Goal: Transaction & Acquisition: Purchase product/service

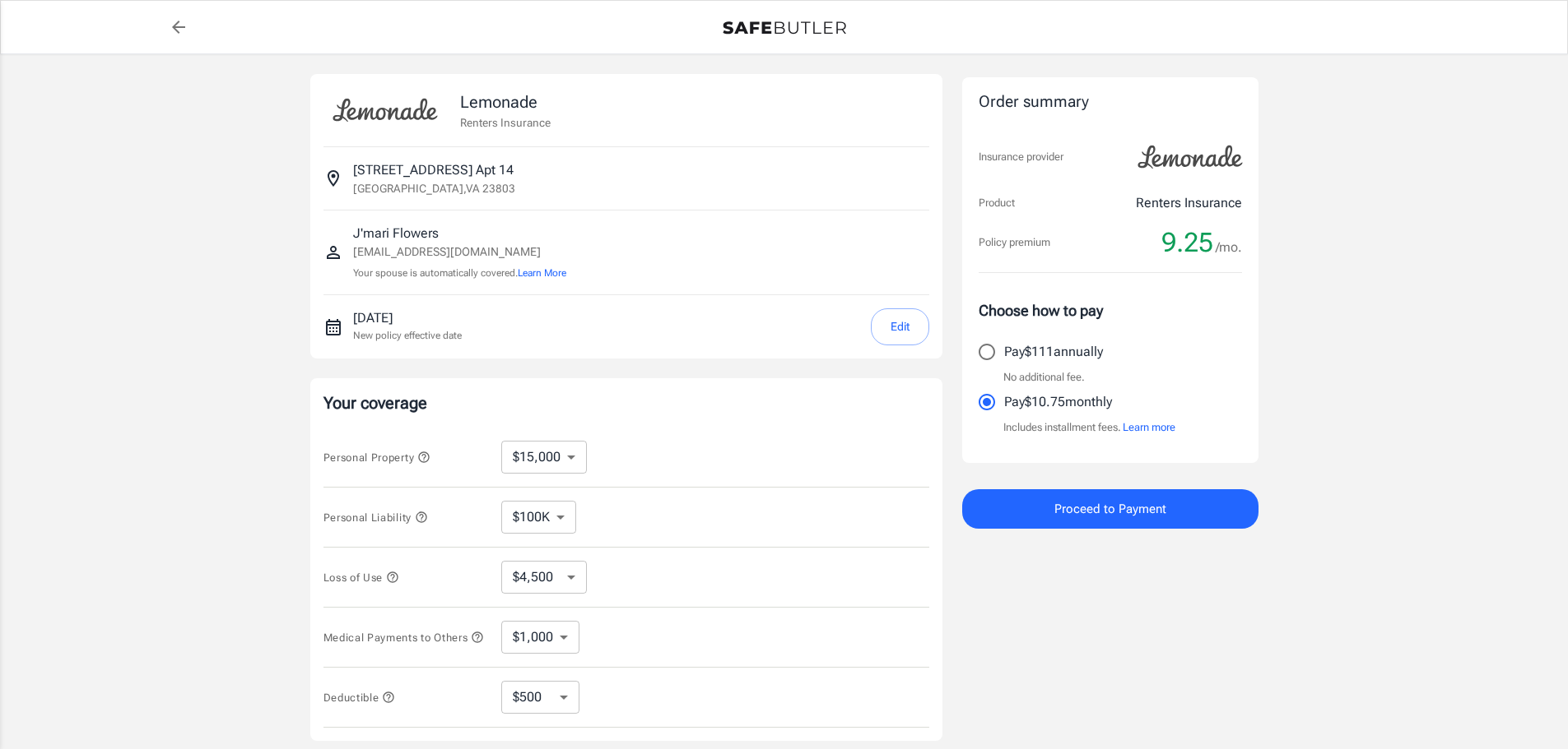
select select "15000"
select select "500"
click at [905, 334] on button "Edit" at bounding box center [900, 327] width 58 height 37
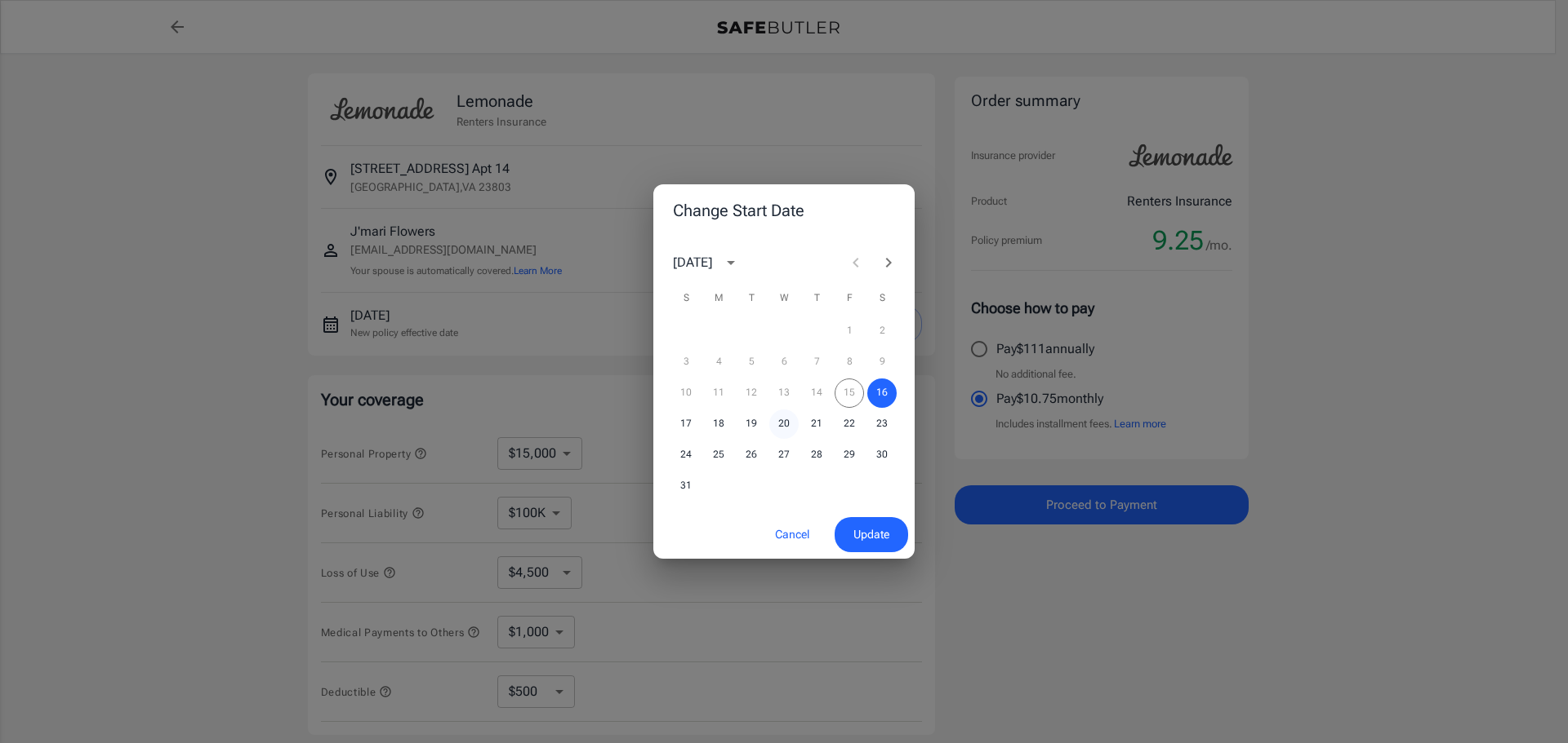
click at [777, 424] on button "20" at bounding box center [784, 425] width 30 height 30
click at [868, 534] on span "Update" at bounding box center [871, 535] width 36 height 21
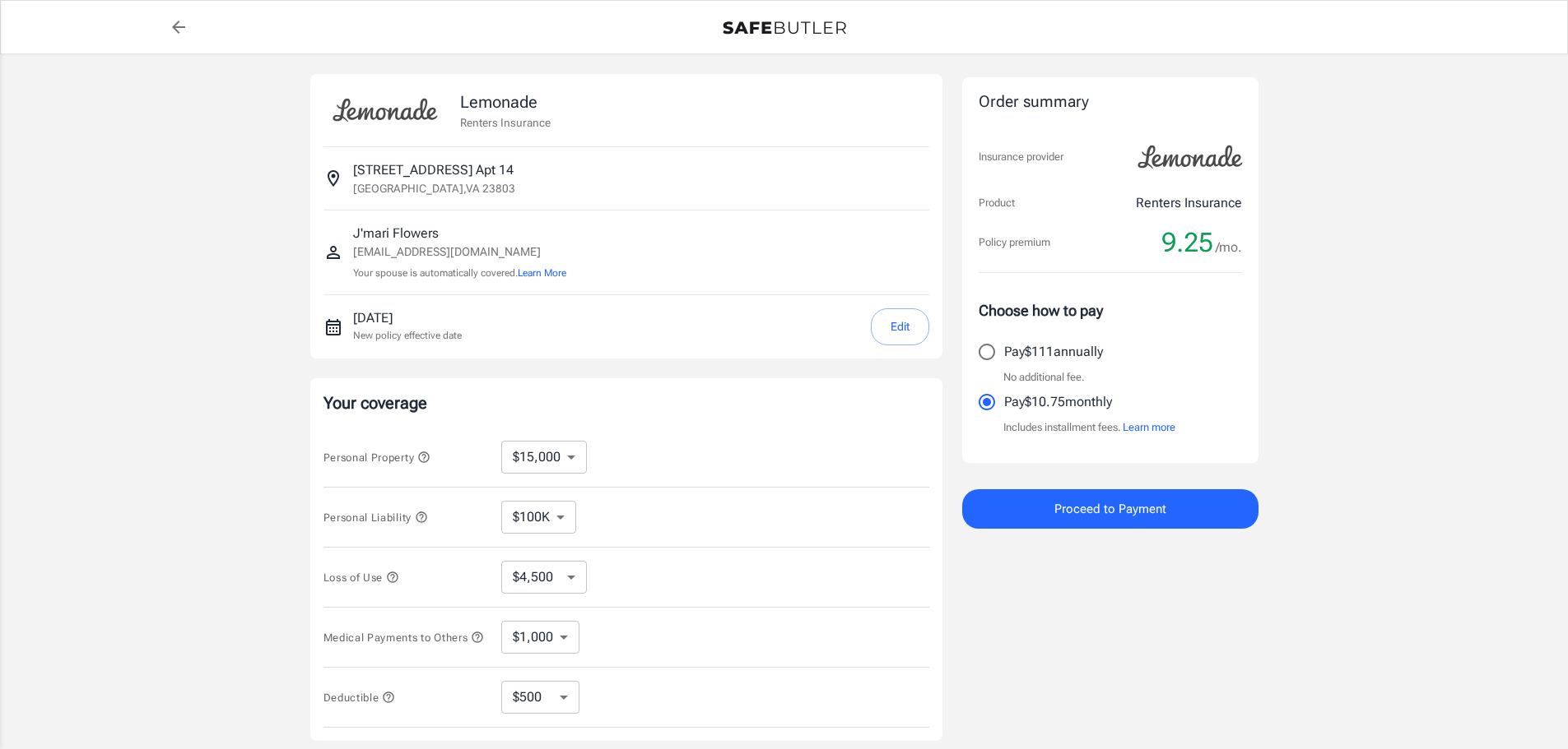
scroll to position [82, 0]
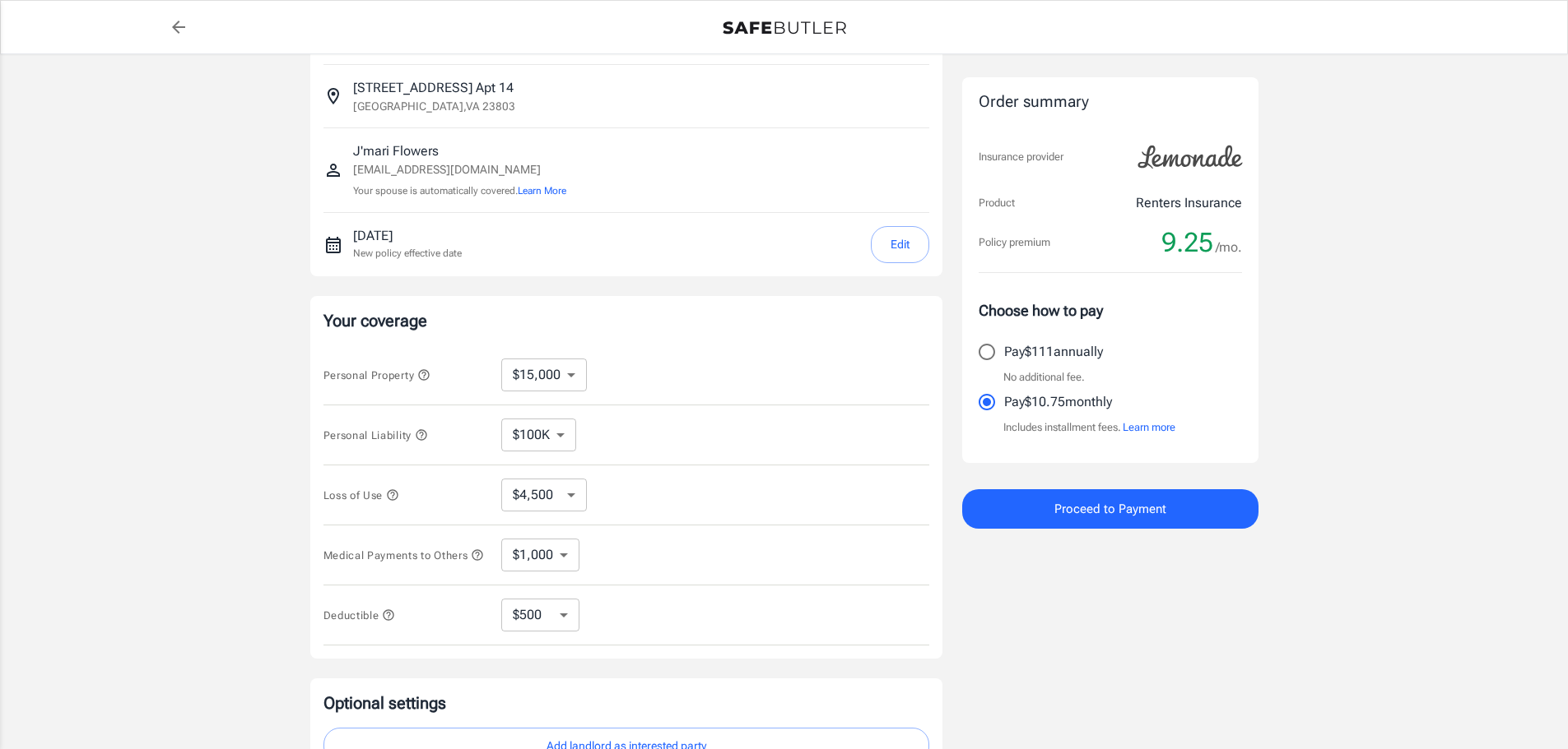
click at [553, 393] on div "Personal Property $10,000 $15,000 $20,000 $25,000 $30,000 $40,000 $50,000 $100K…" at bounding box center [626, 376] width 606 height 60
click at [555, 381] on select "$10,000 $15,000 $20,000 $25,000 $30,000 $40,000 $50,000 $100K $150K $200K $250K" at bounding box center [544, 374] width 86 height 32
click at [690, 396] on div "Personal Property $10,000 $15,000 $20,000 $25,000 $30,000 $40,000 $50,000 $100K…" at bounding box center [626, 376] width 606 height 60
click at [549, 380] on select "$10,000 $15,000 $20,000 $25,000 $30,000 $40,000 $50,000 $100K $150K $200K $250K" at bounding box center [544, 374] width 86 height 32
select select "10000"
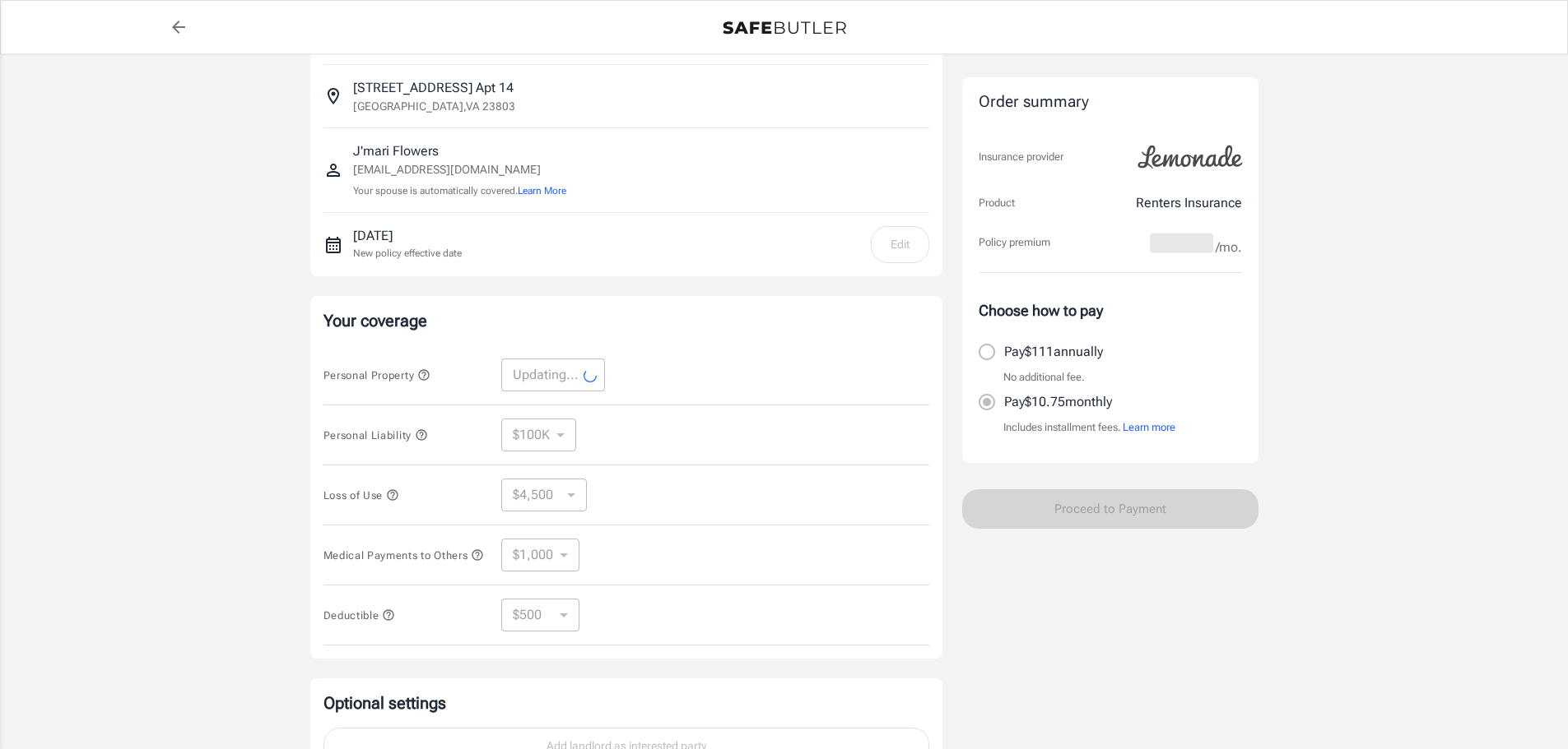
click at [689, 371] on div "Personal Property Updating... ​" at bounding box center [626, 376] width 606 height 60
select select "10000"
select select "3000"
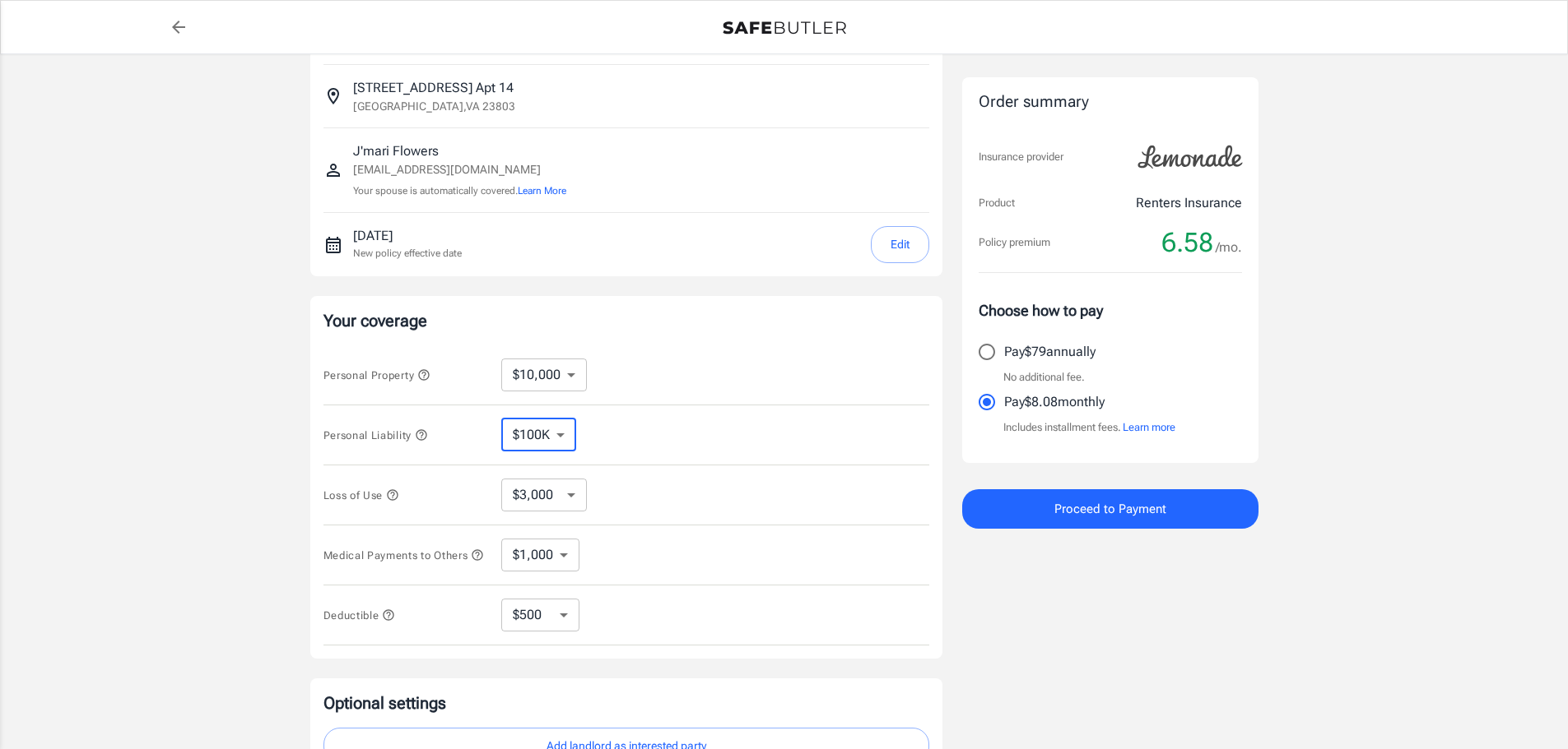
click at [550, 441] on select "$100K $200K $300K $400K $500K" at bounding box center [539, 435] width 75 height 32
select select "300000"
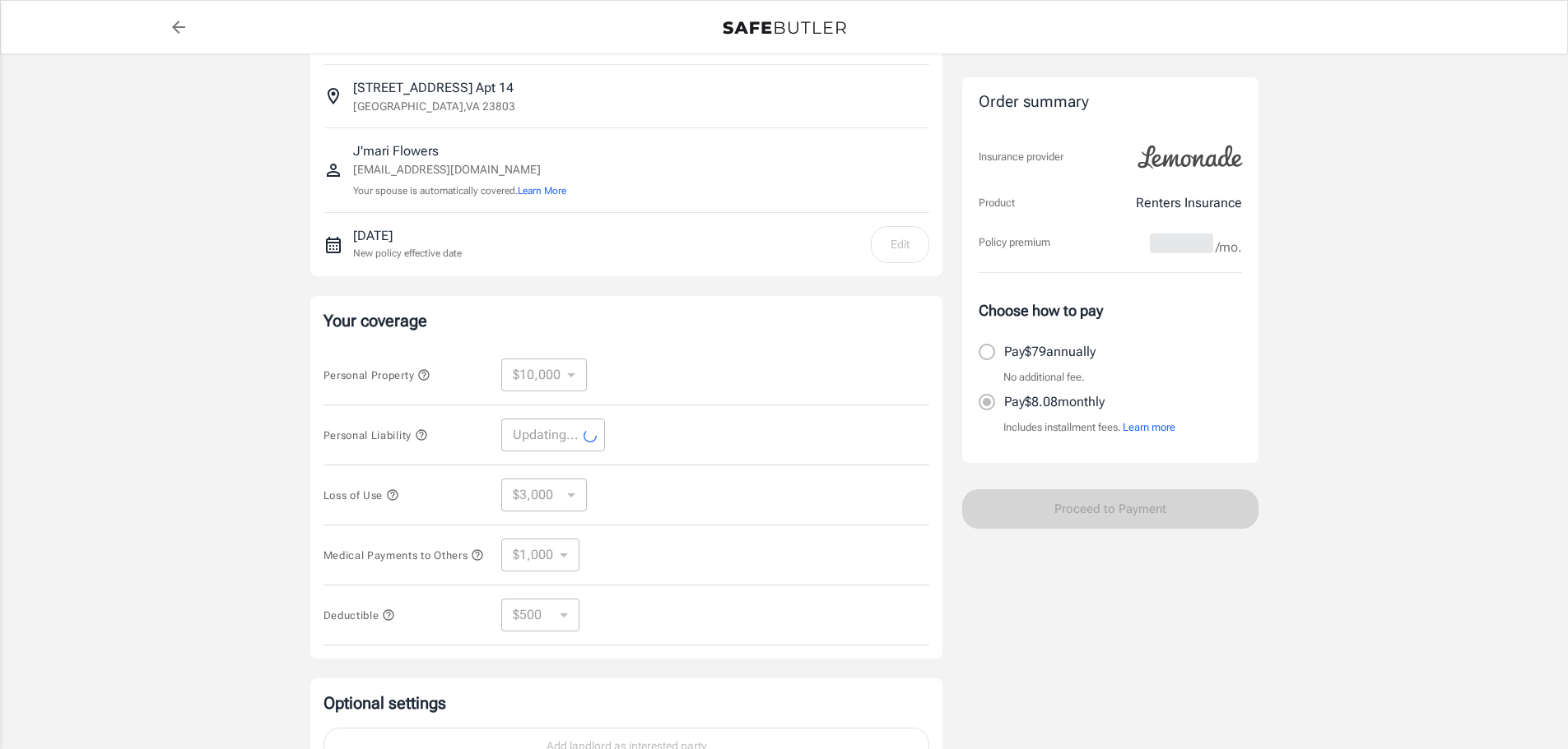
click at [685, 457] on div "Personal Liability Updating... ​" at bounding box center [626, 436] width 606 height 60
select select "300000"
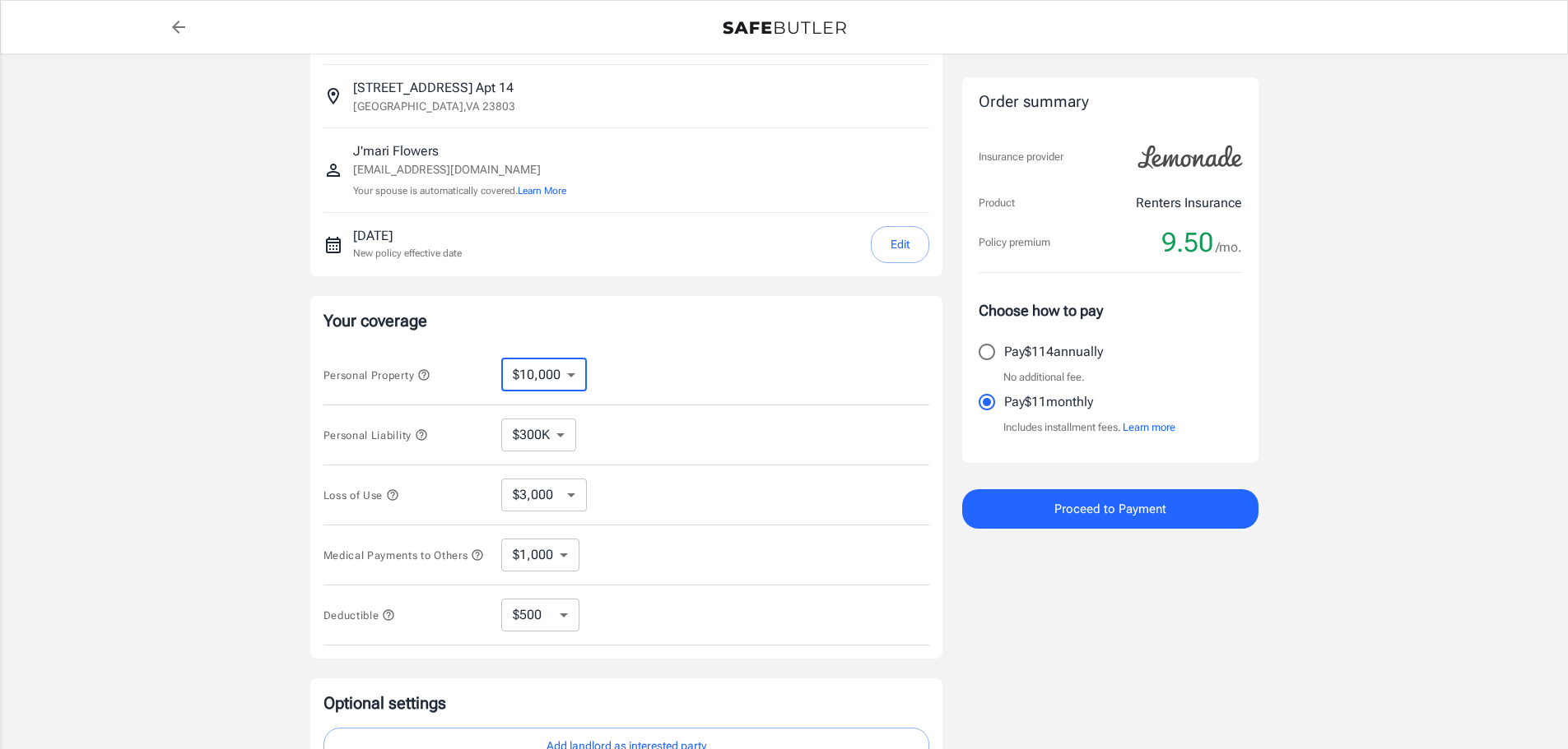
click at [549, 375] on select "$10,000 $15,000 $20,000 $25,000 $30,000 $40,000 $50,000 $100K $150K $200K $250K" at bounding box center [544, 374] width 86 height 32
click at [548, 380] on select "$10,000 $15,000 $20,000 $25,000 $30,000 $40,000 $50,000 $100K $150K $200K $250K" at bounding box center [544, 374] width 86 height 32
select select "15000"
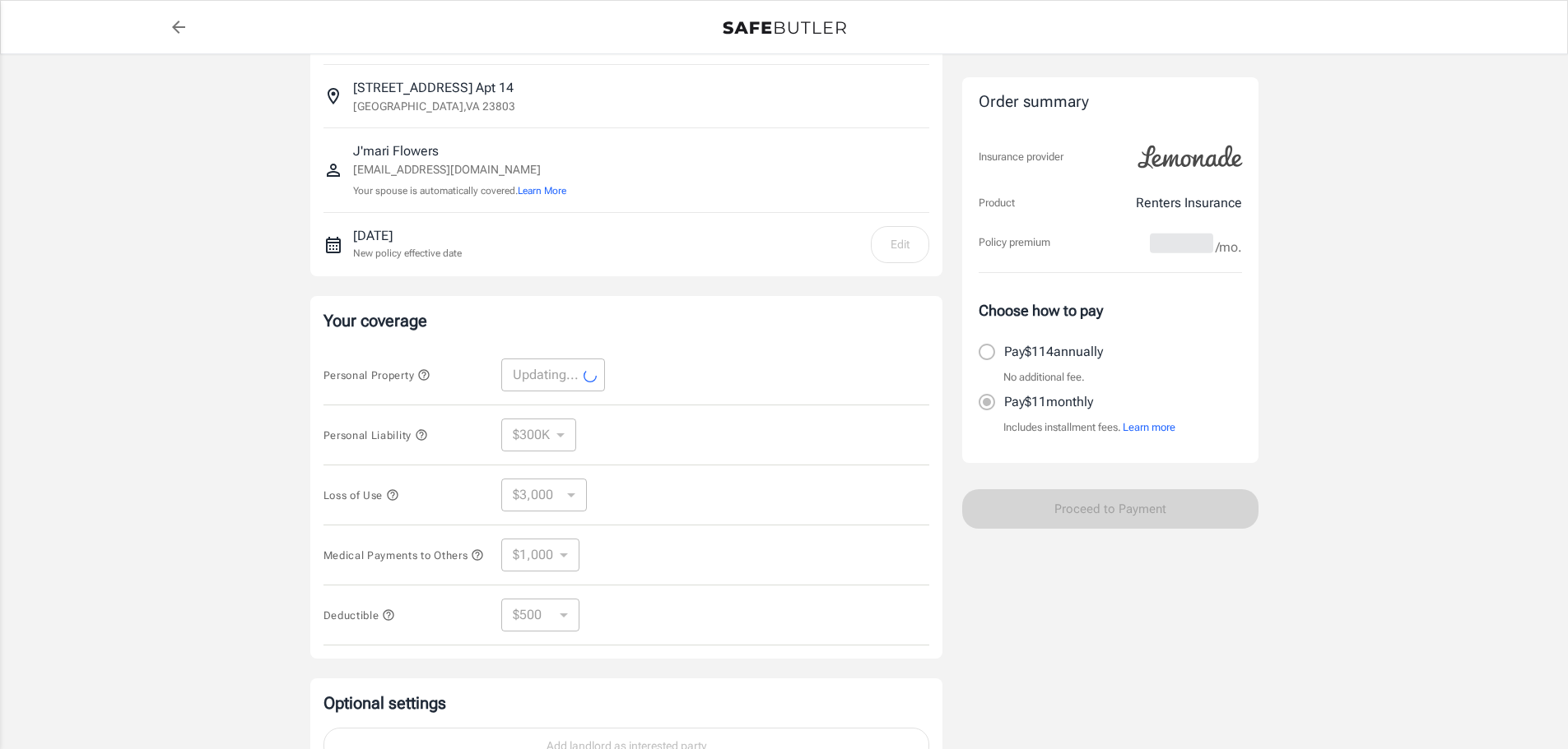
click at [672, 414] on div "Personal Liability $100K $200K $300K $400K $500K ​" at bounding box center [626, 436] width 606 height 60
select select "15000"
select select "4500"
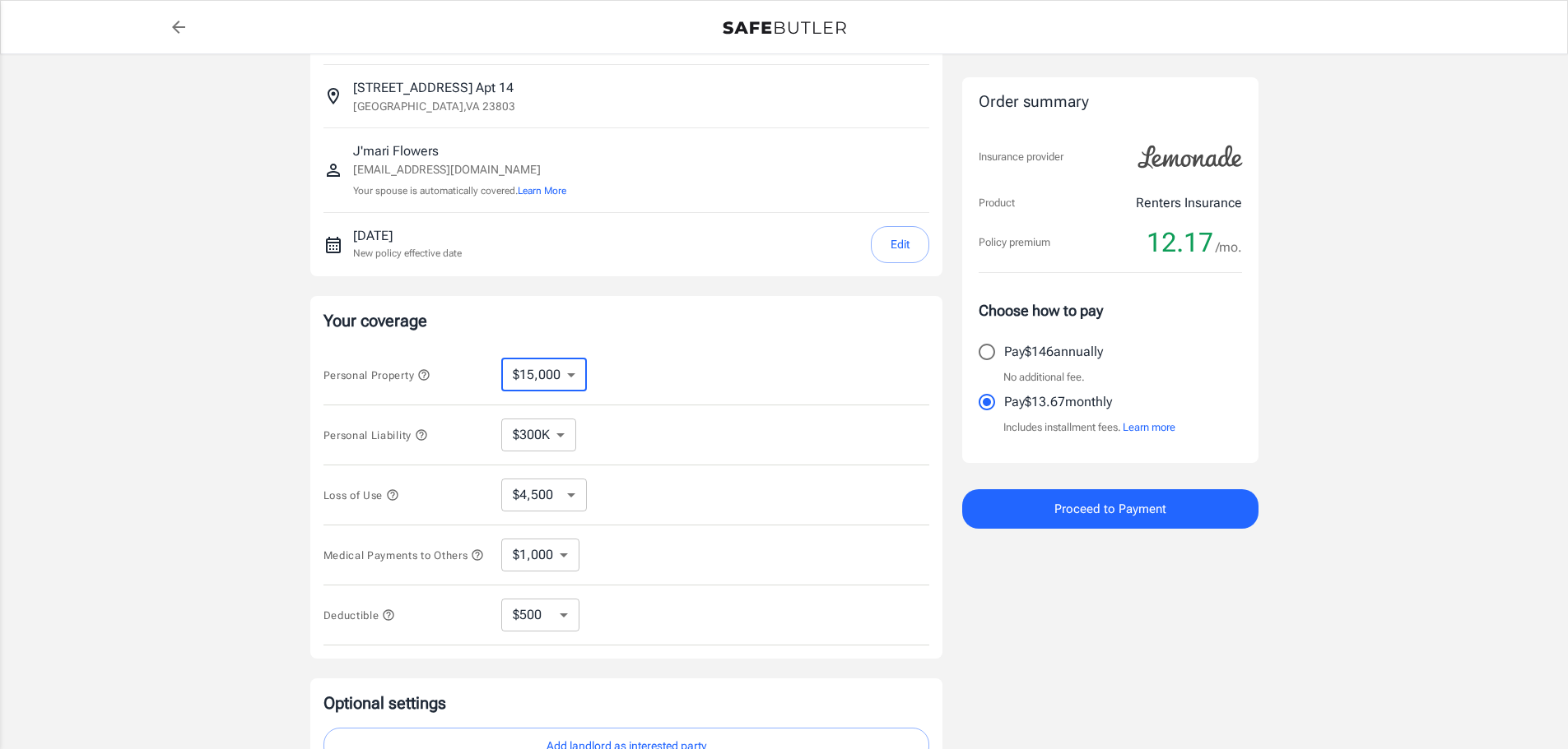
click at [546, 371] on select "$10,000 $15,000 $20,000 $25,000 $30,000 $40,000 $50,000 $100K $150K $200K $250K" at bounding box center [544, 374] width 86 height 32
select select "10000"
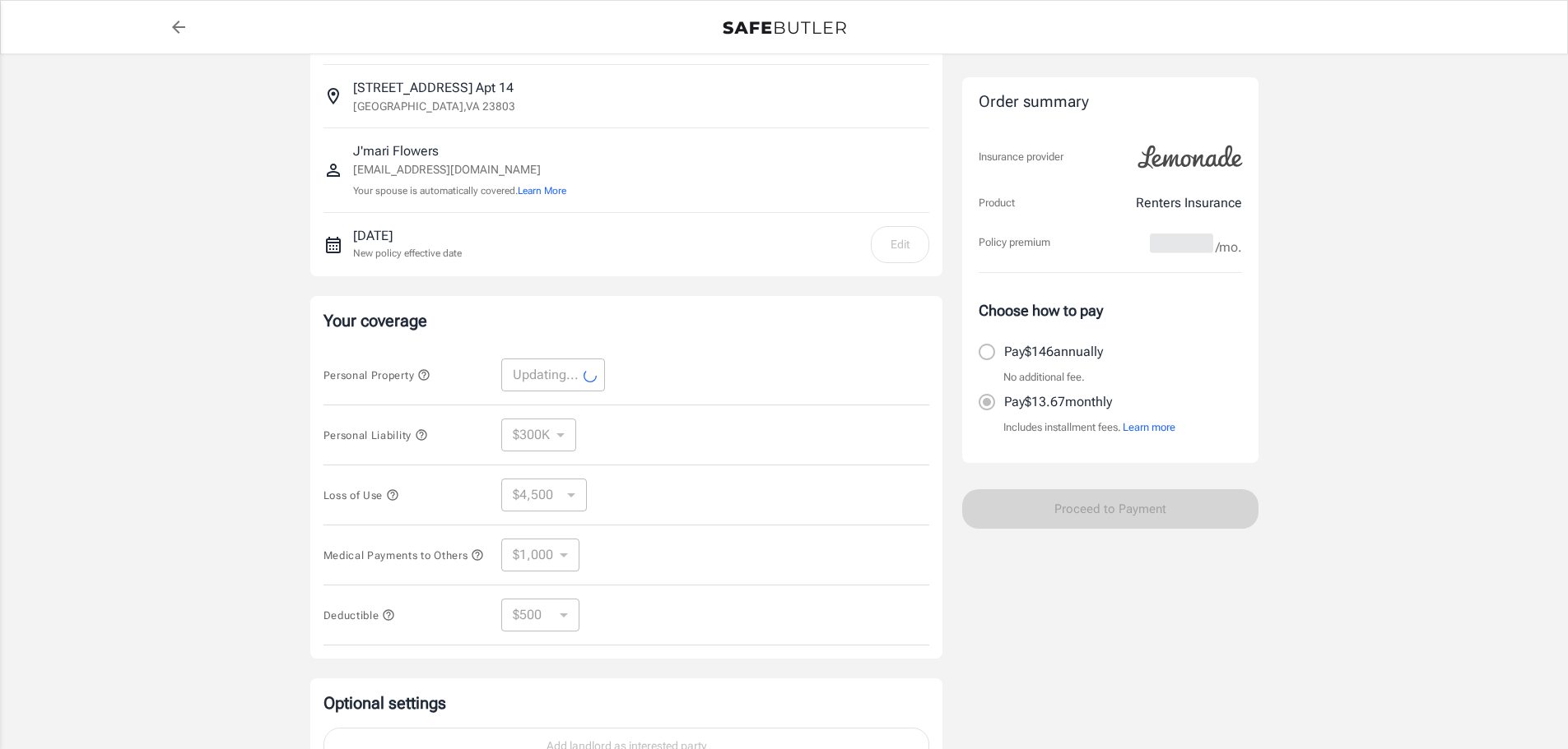
click at [669, 425] on div "Personal Liability $100K $200K $300K $400K $500K ​" at bounding box center [626, 436] width 606 height 60
select select "10000"
select select "3000"
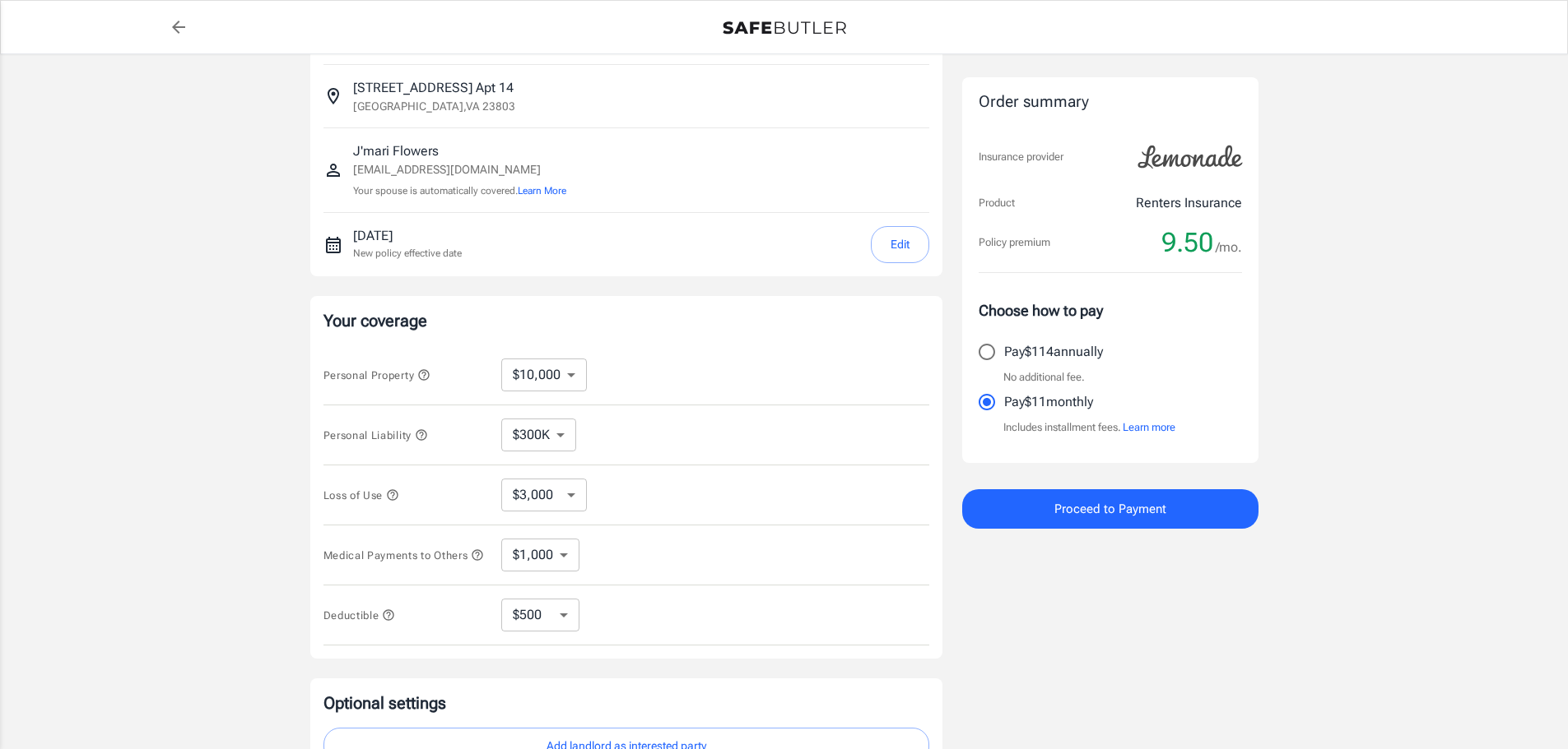
click at [545, 492] on select "$3,000 $6,000 $12,000 $21,000 $36,000 $60,000 $96,000 $153K $198K" at bounding box center [544, 495] width 86 height 32
click at [545, 493] on select "$3,000 $6,000 $12,000 $21,000 $36,000 $60,000 $96,000 $153K $198K" at bounding box center [544, 495] width 86 height 32
click at [538, 541] on div "Medical Payments to Others $1,000 $2,000 $3,000 $4,000 $5,000 ​" at bounding box center [626, 556] width 606 height 60
click at [539, 575] on div "Medical Payments to Others $1,000 $2,000 $3,000 $4,000 $5,000 ​" at bounding box center [626, 556] width 606 height 60
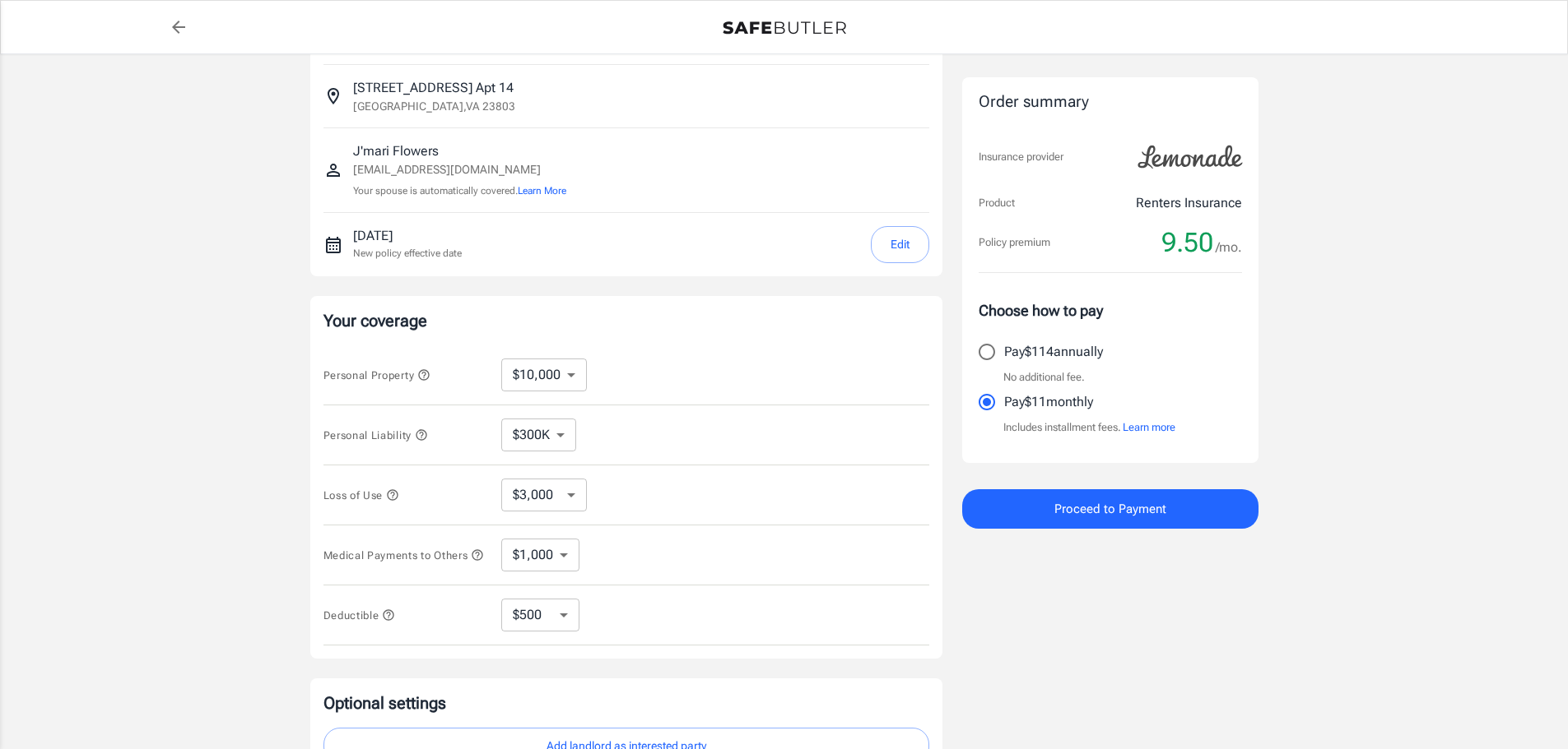
click at [540, 568] on select "$1,000 $2,000 $3,000 $4,000 $5,000" at bounding box center [540, 555] width 78 height 32
click at [540, 565] on select "$1,000 $2,000 $3,000 $4,000 $5,000" at bounding box center [540, 555] width 78 height 32
click at [533, 624] on select "$250 $500 $1,000 $2,500" at bounding box center [540, 615] width 78 height 32
select select "250"
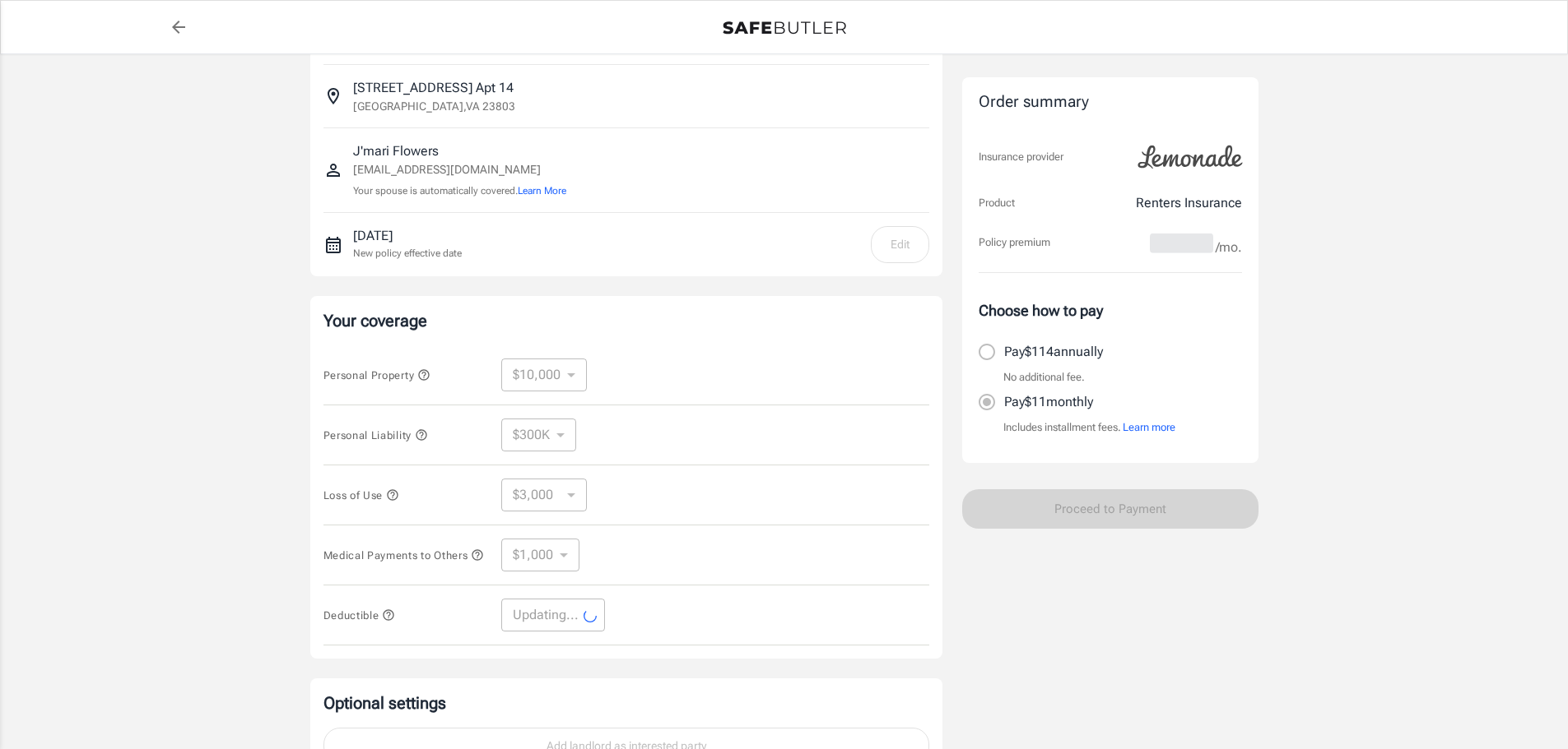
select select "250"
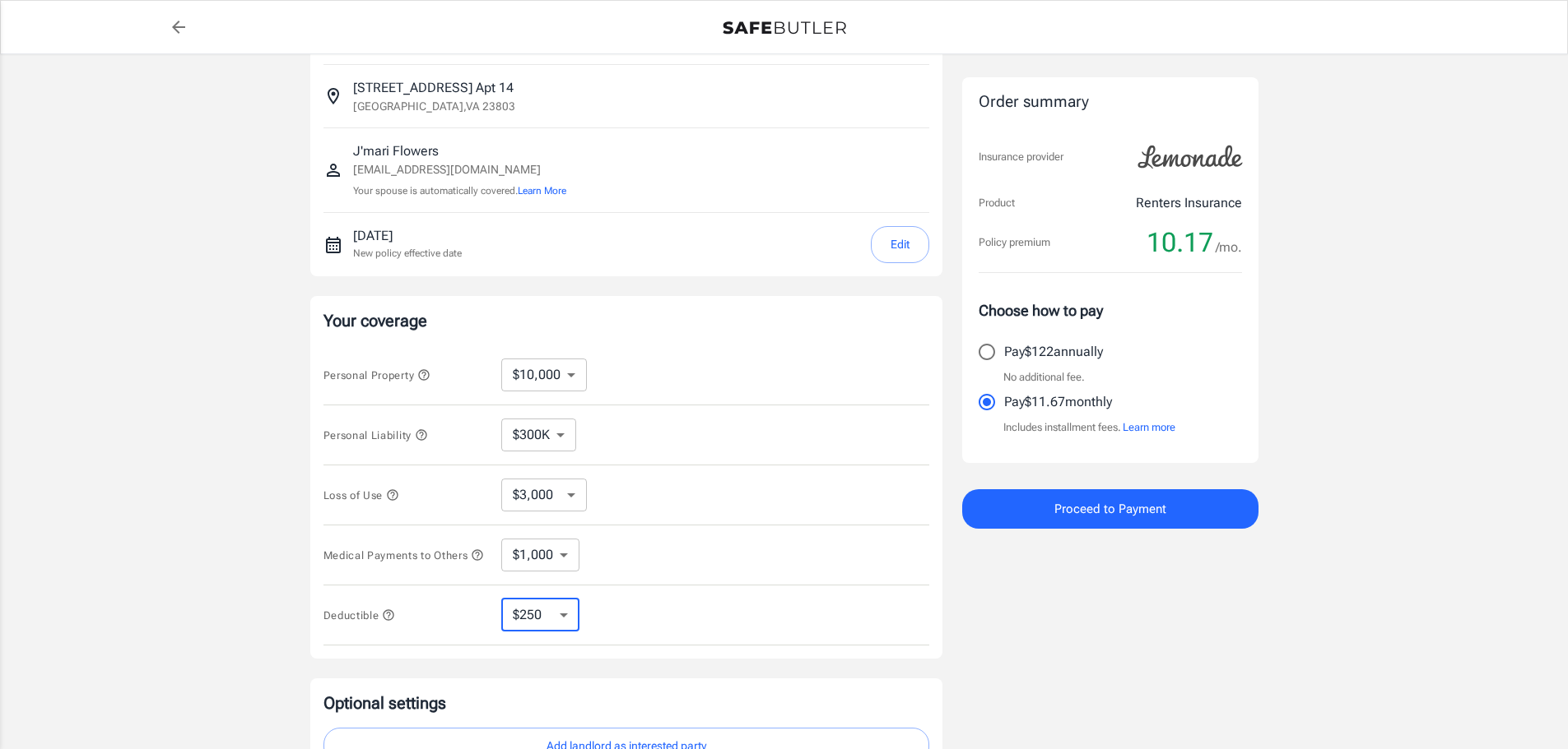
click at [545, 621] on select "$250 $500 $1,000 $2,500" at bounding box center [540, 615] width 78 height 32
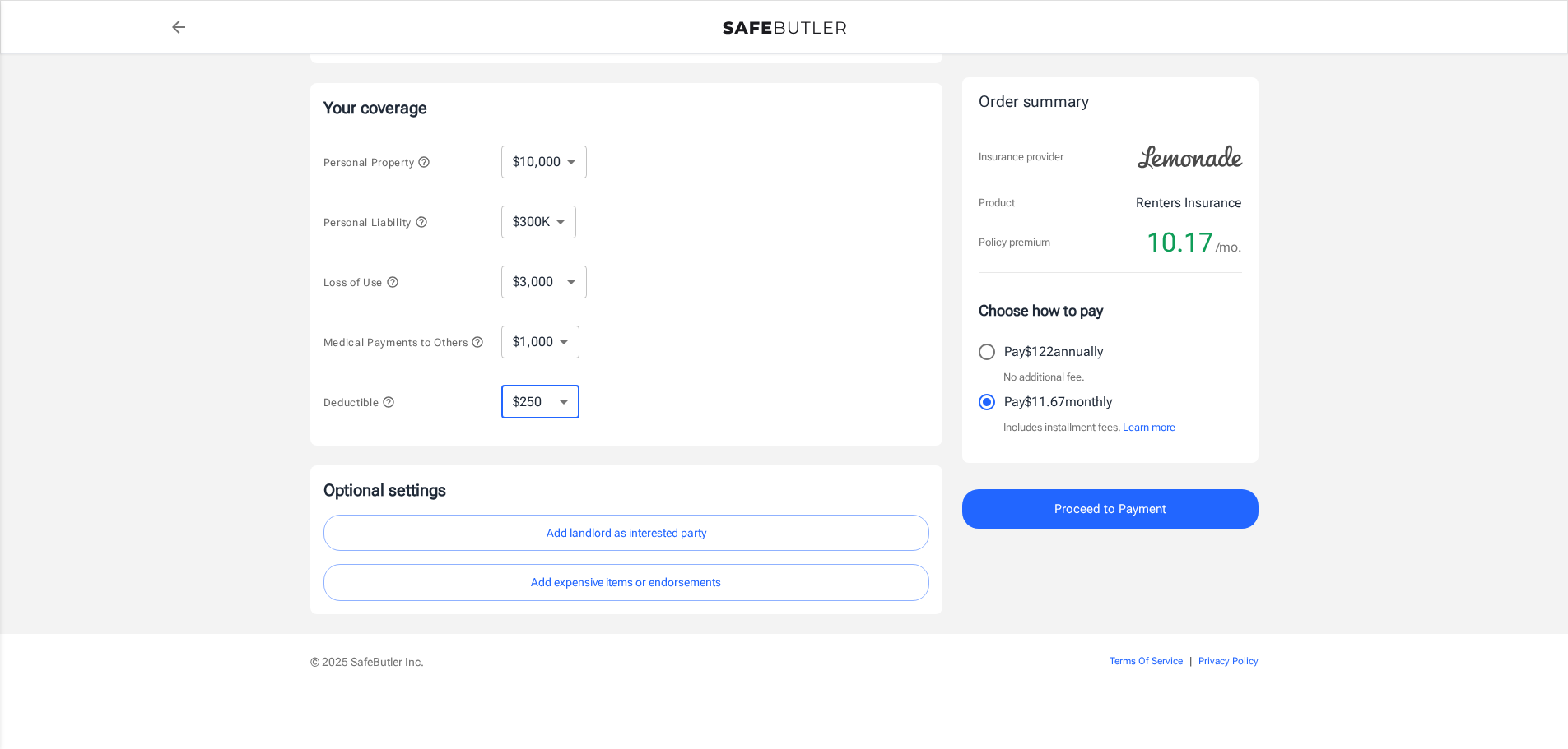
scroll to position [0, 0]
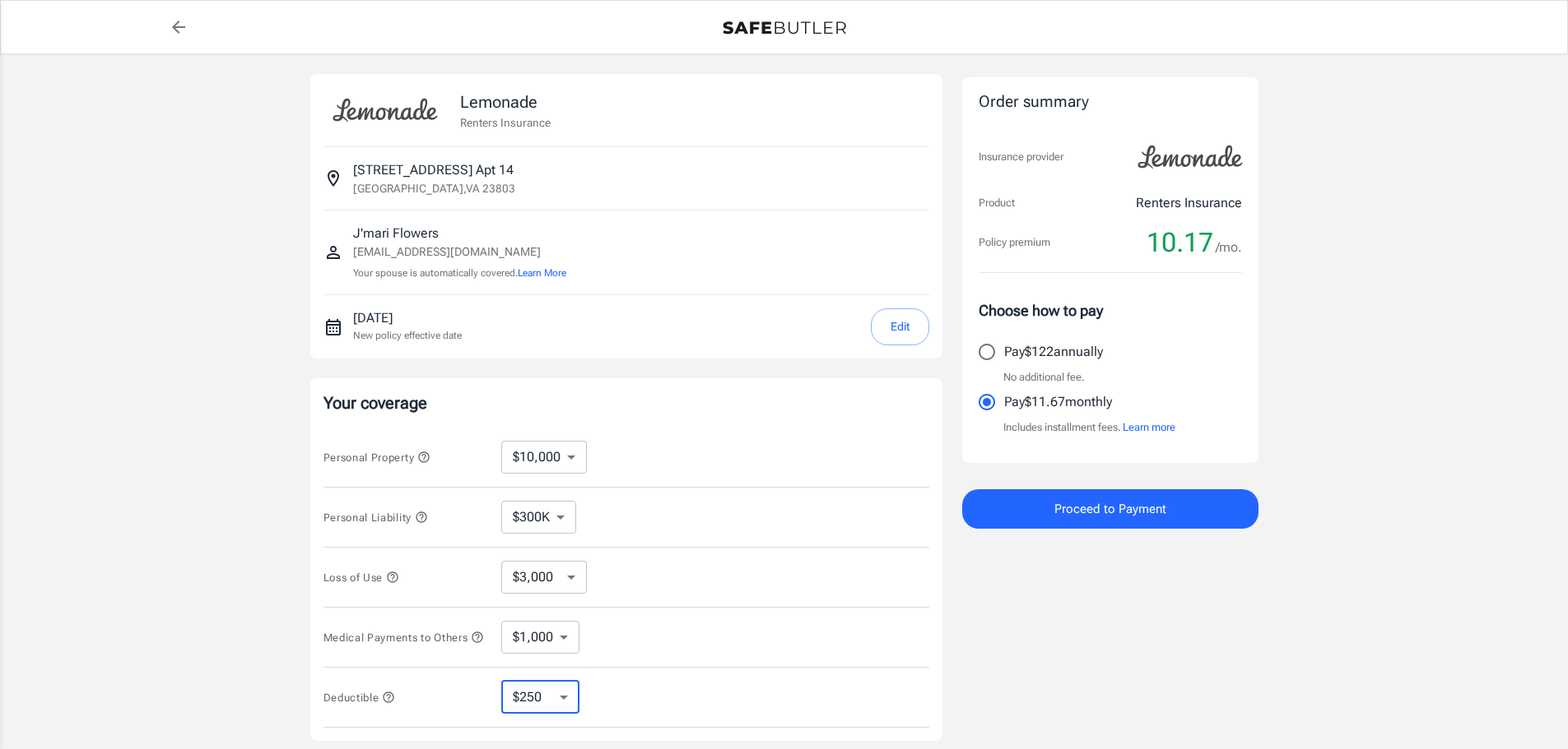
click at [424, 514] on icon "button" at bounding box center [422, 517] width 13 height 13
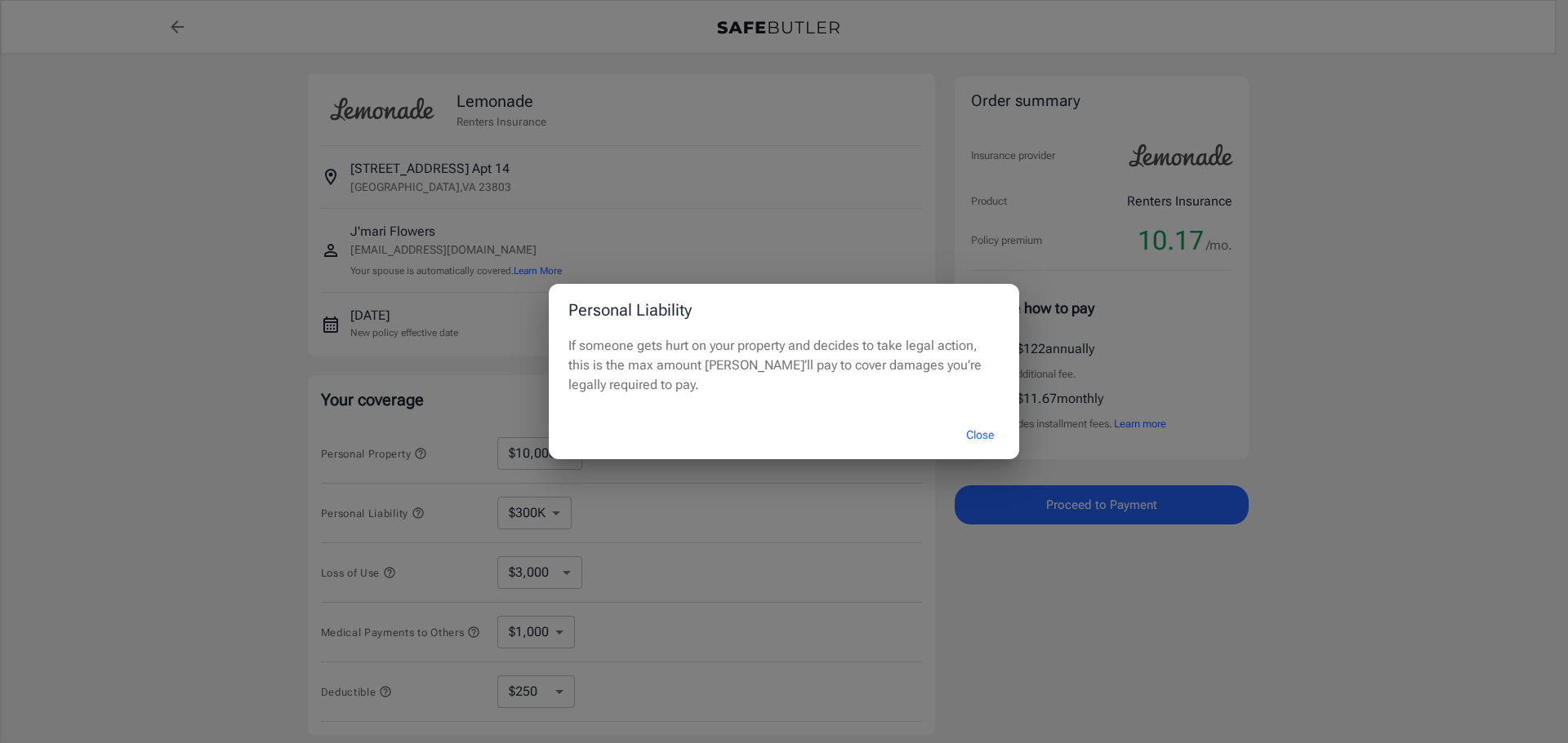
click at [978, 435] on button "Close" at bounding box center [979, 436] width 65 height 35
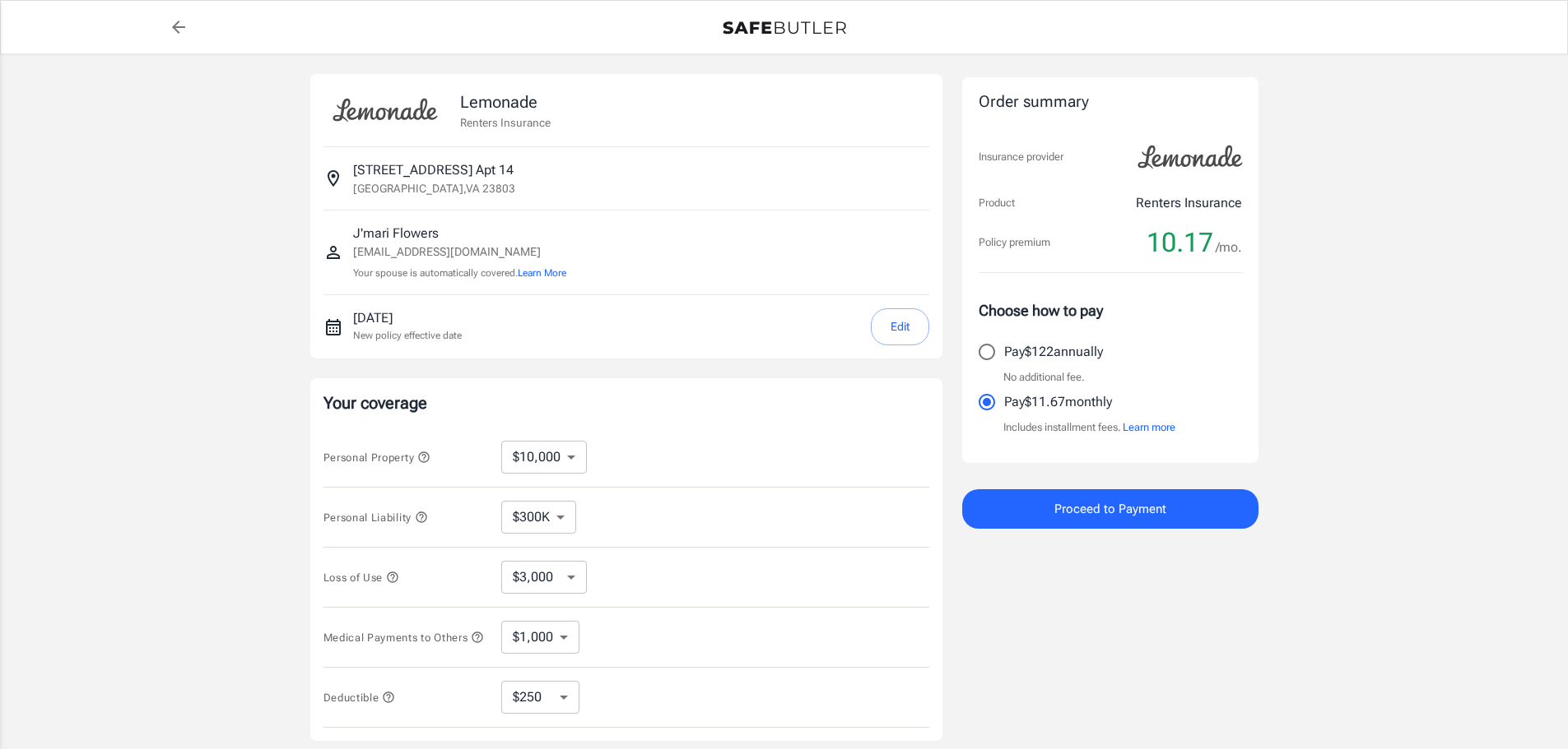
click at [579, 512] on div "$100K $200K $300K $400K $500K ​" at bounding box center [551, 517] width 101 height 32
click at [559, 510] on select "$100K $200K $300K $400K $500K" at bounding box center [539, 517] width 75 height 32
click at [659, 491] on div "Personal Liability $100K $200K $300K $400K $500K ​" at bounding box center [626, 518] width 606 height 60
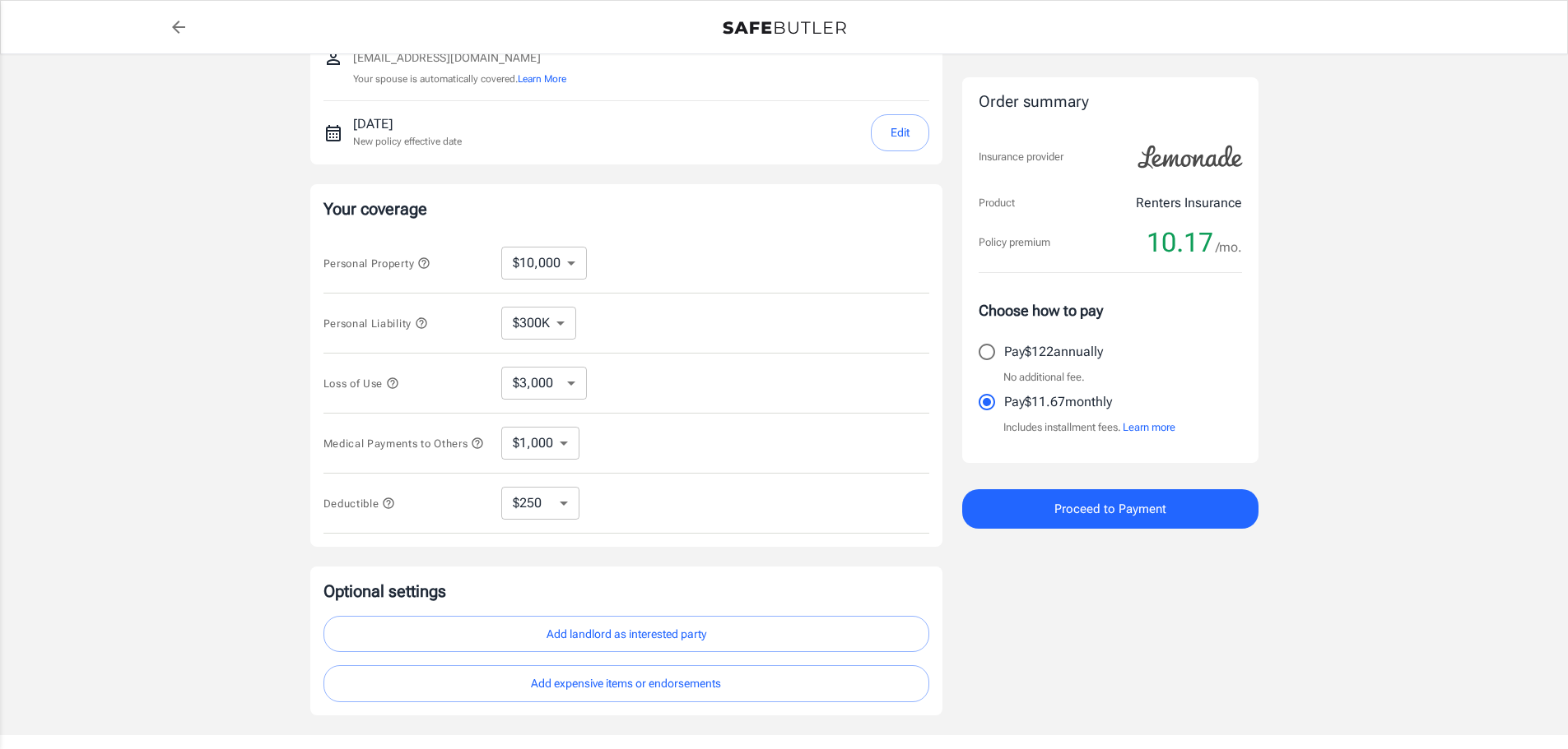
scroll to position [302, 0]
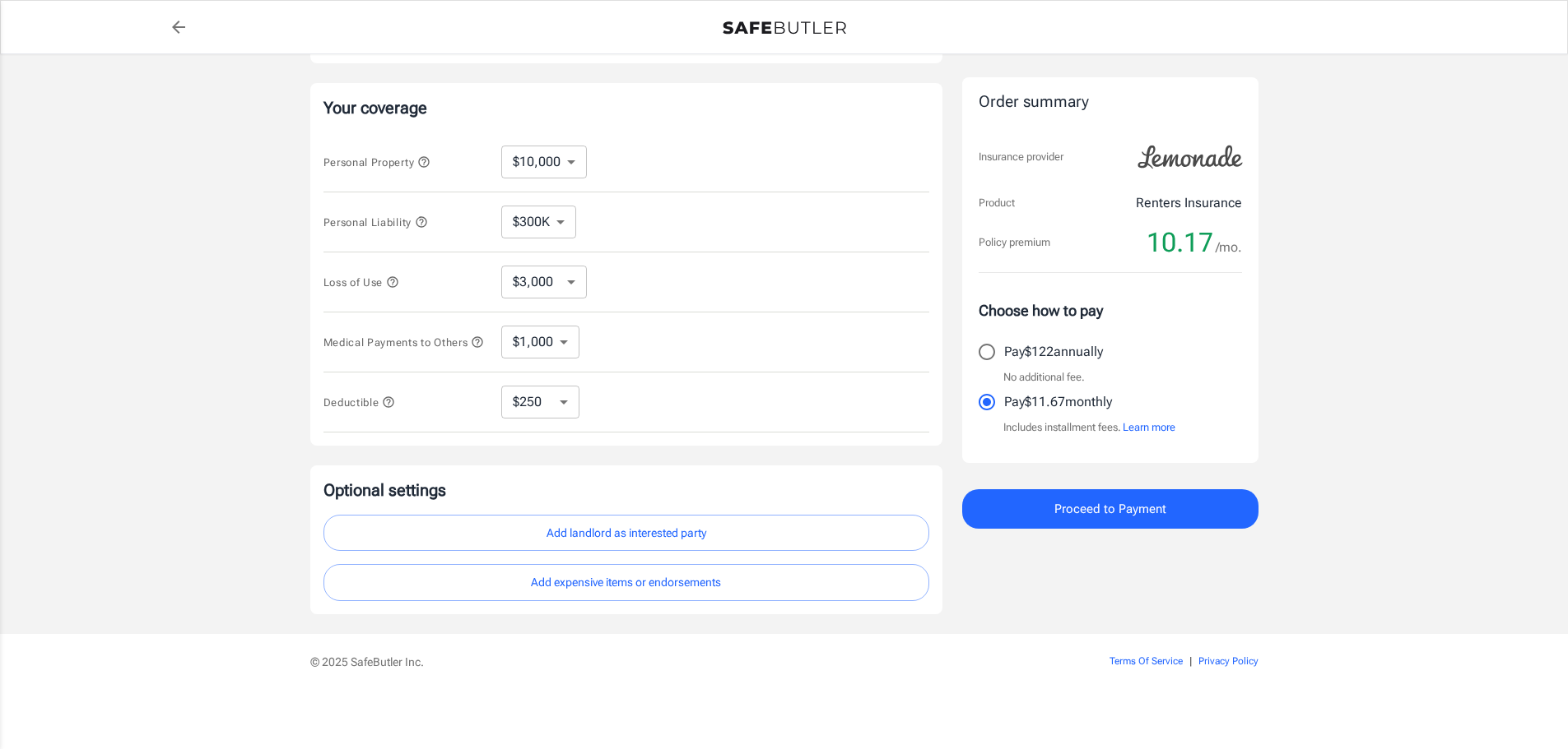
click at [782, 536] on button "Add landlord as interested party" at bounding box center [626, 533] width 606 height 37
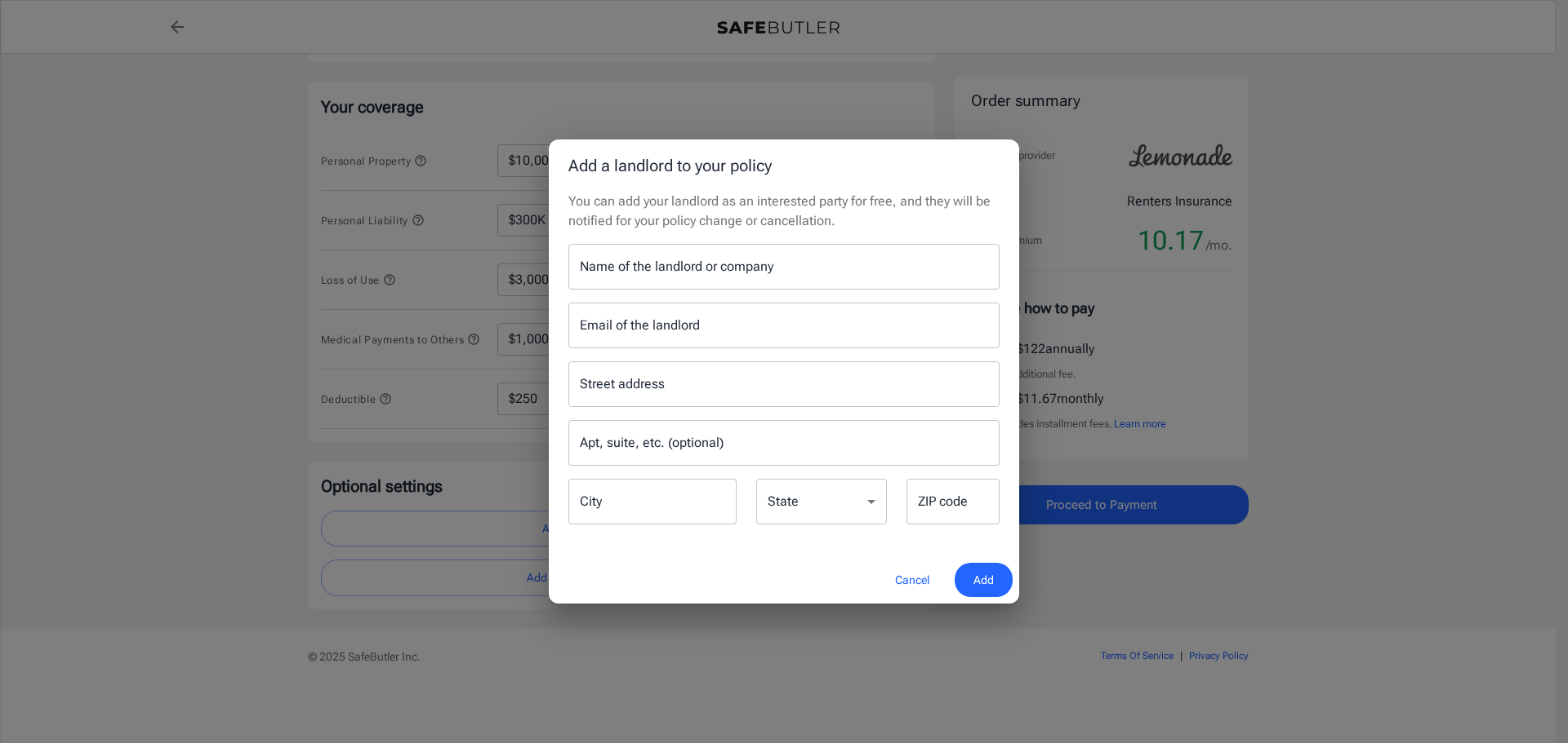
click at [724, 271] on input "Name of the landlord or company" at bounding box center [783, 266] width 431 height 45
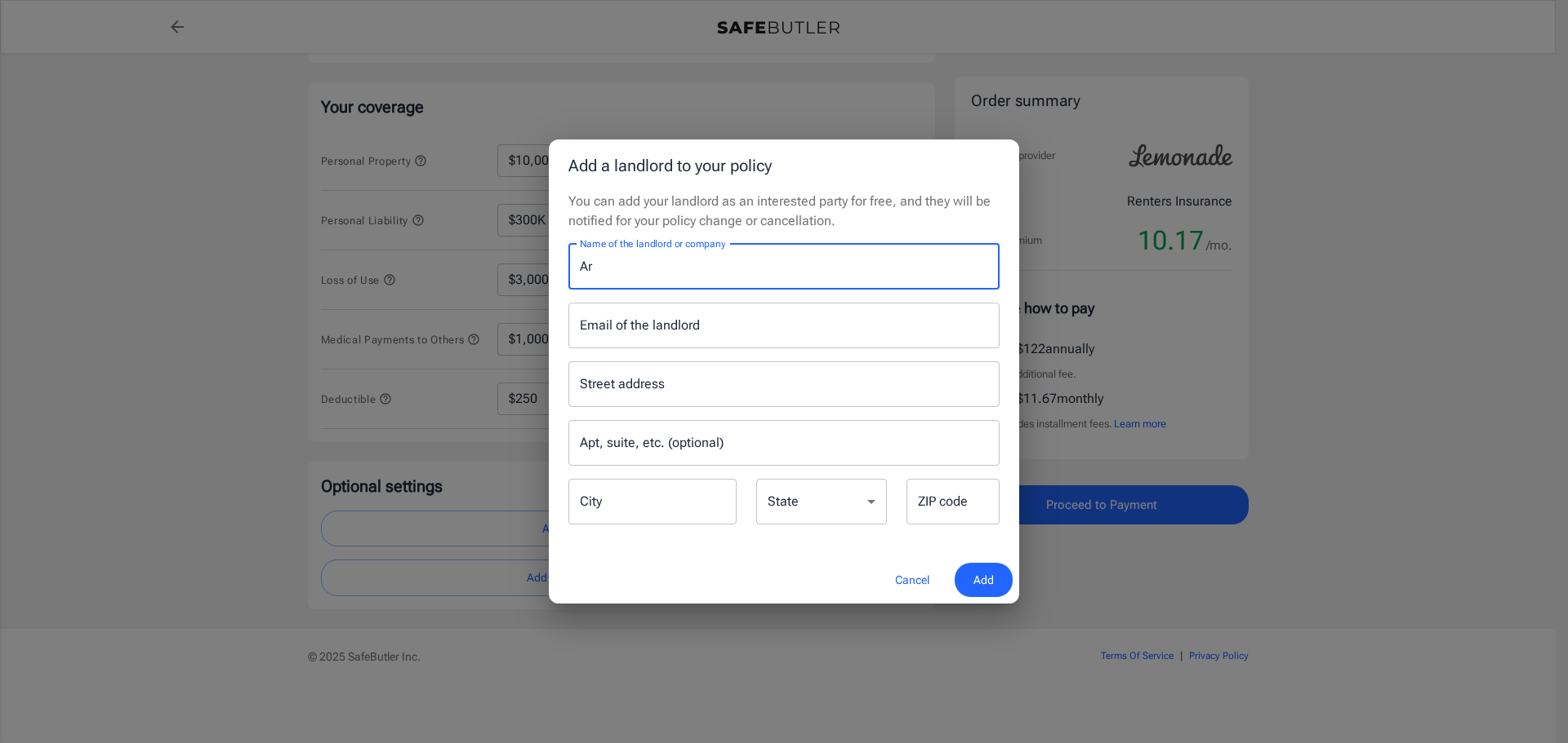
type input "A"
click at [823, 275] on input "Name of the landlord or company" at bounding box center [783, 266] width 431 height 45
type input "Petersburg ArtistSpace Lofts"
click at [802, 336] on input "Email of the landlord" at bounding box center [783, 325] width 431 height 45
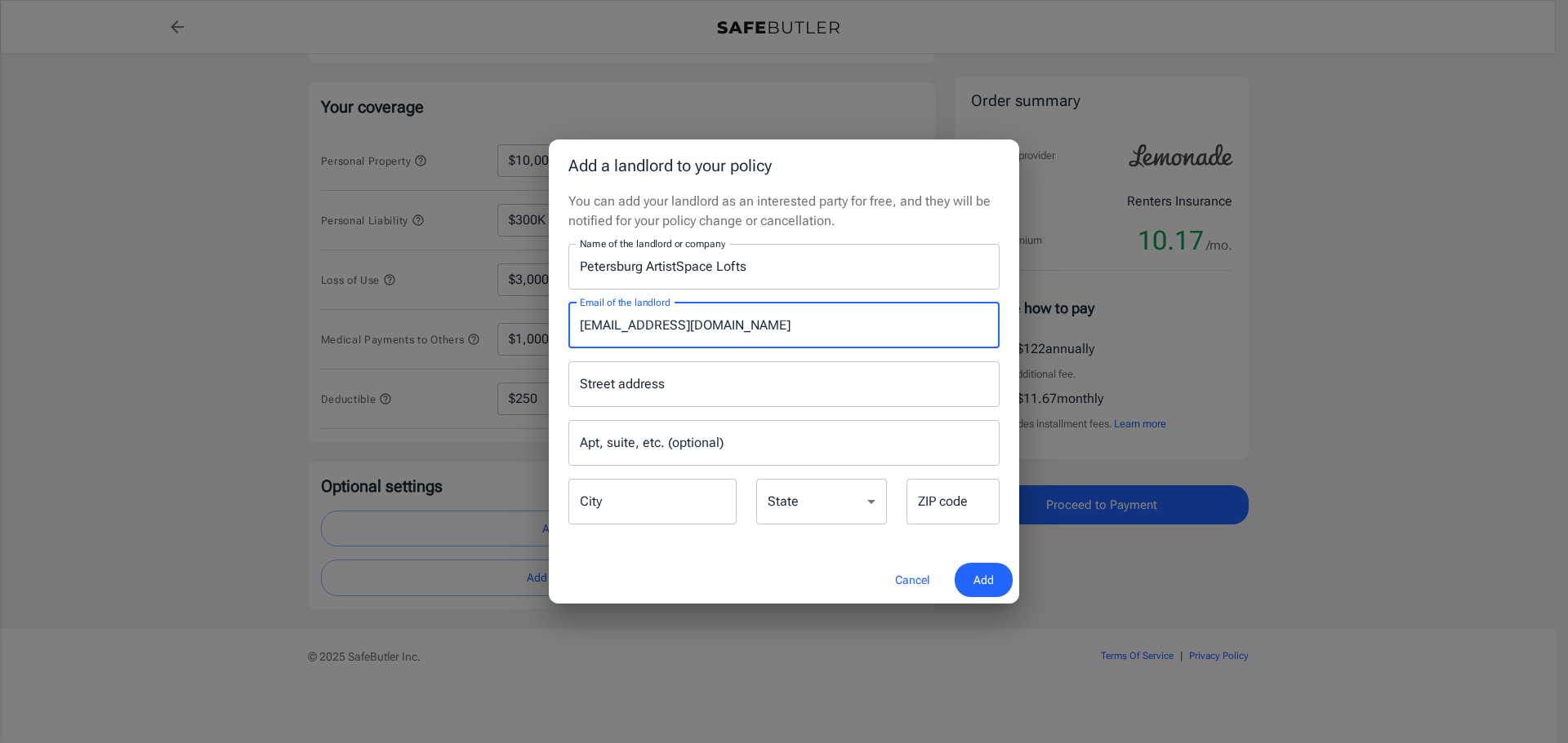
type input "[EMAIL_ADDRESS][DOMAIN_NAME]"
click at [692, 355] on div "Street address Street address Apt, suite, etc. (optional) Apt, suite, etc. (opt…" at bounding box center [783, 438] width 451 height 179
drag, startPoint x: 685, startPoint y: 369, endPoint x: 680, endPoint y: 388, distance: 19.6
click at [684, 372] on input "Street address" at bounding box center [784, 384] width 417 height 31
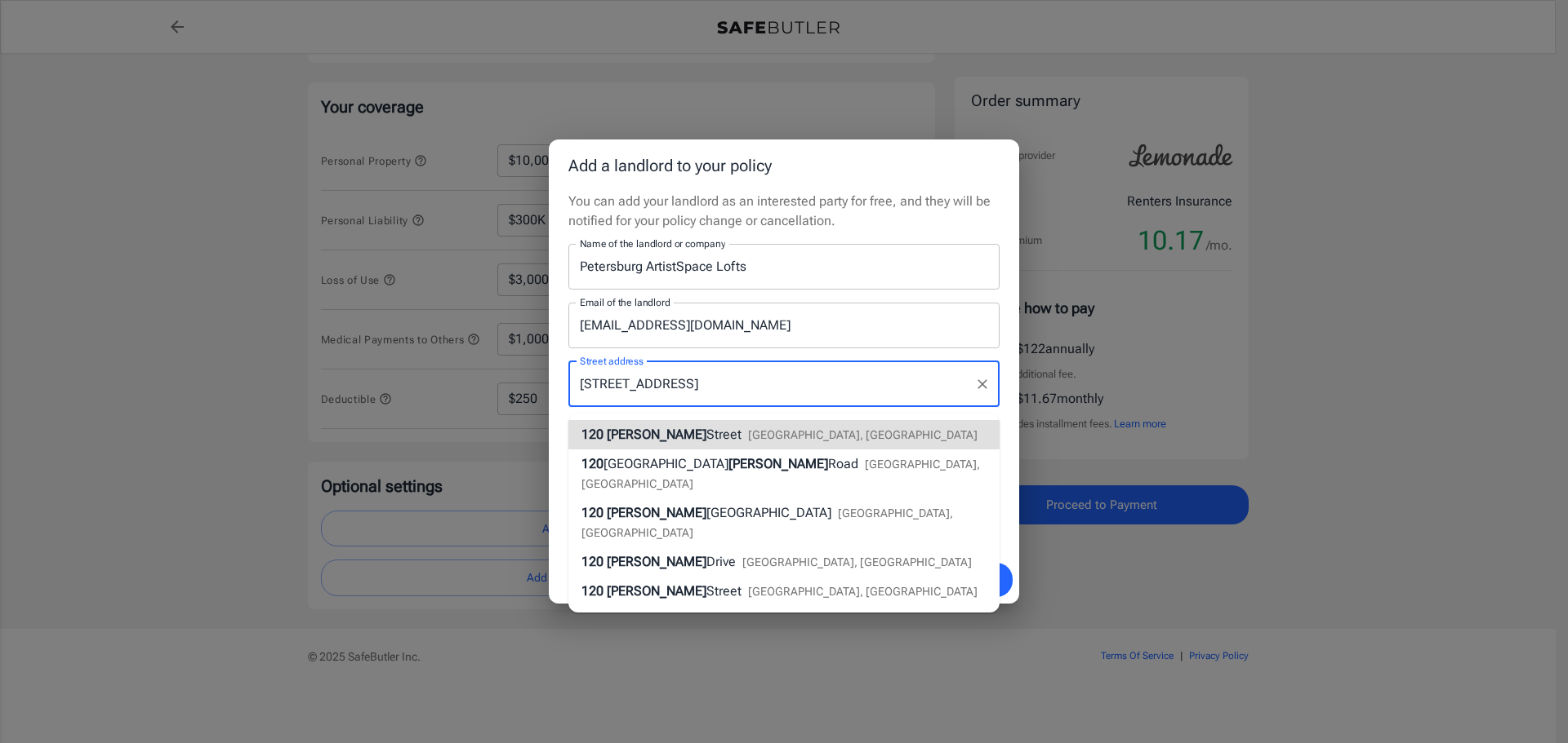
type input "[STREET_ADDRESS]"
type input "[GEOGRAPHIC_DATA]"
select select "VA"
type input "23803"
type input "[STREET_ADDRESS]"
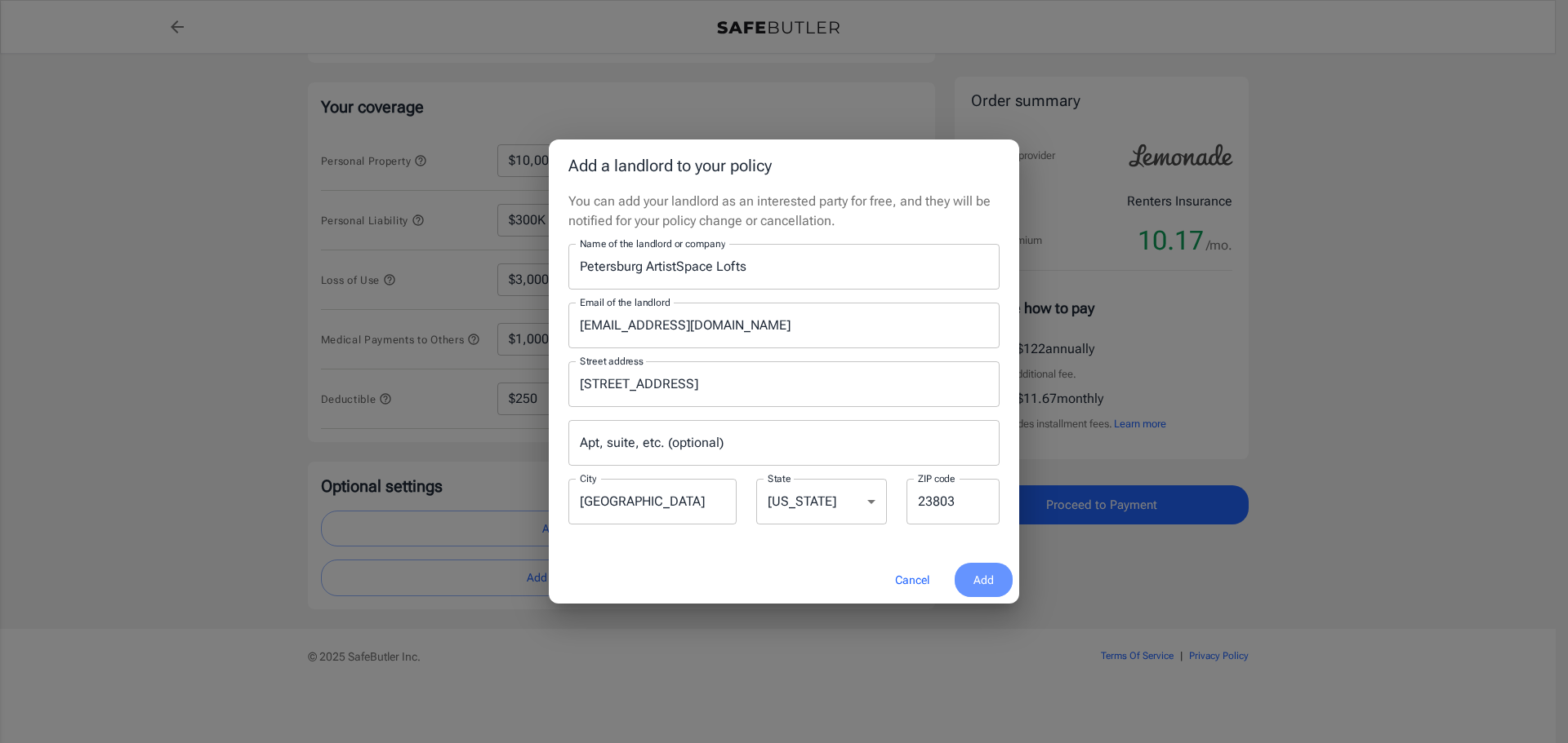
click at [991, 585] on span "Add" at bounding box center [983, 580] width 21 height 21
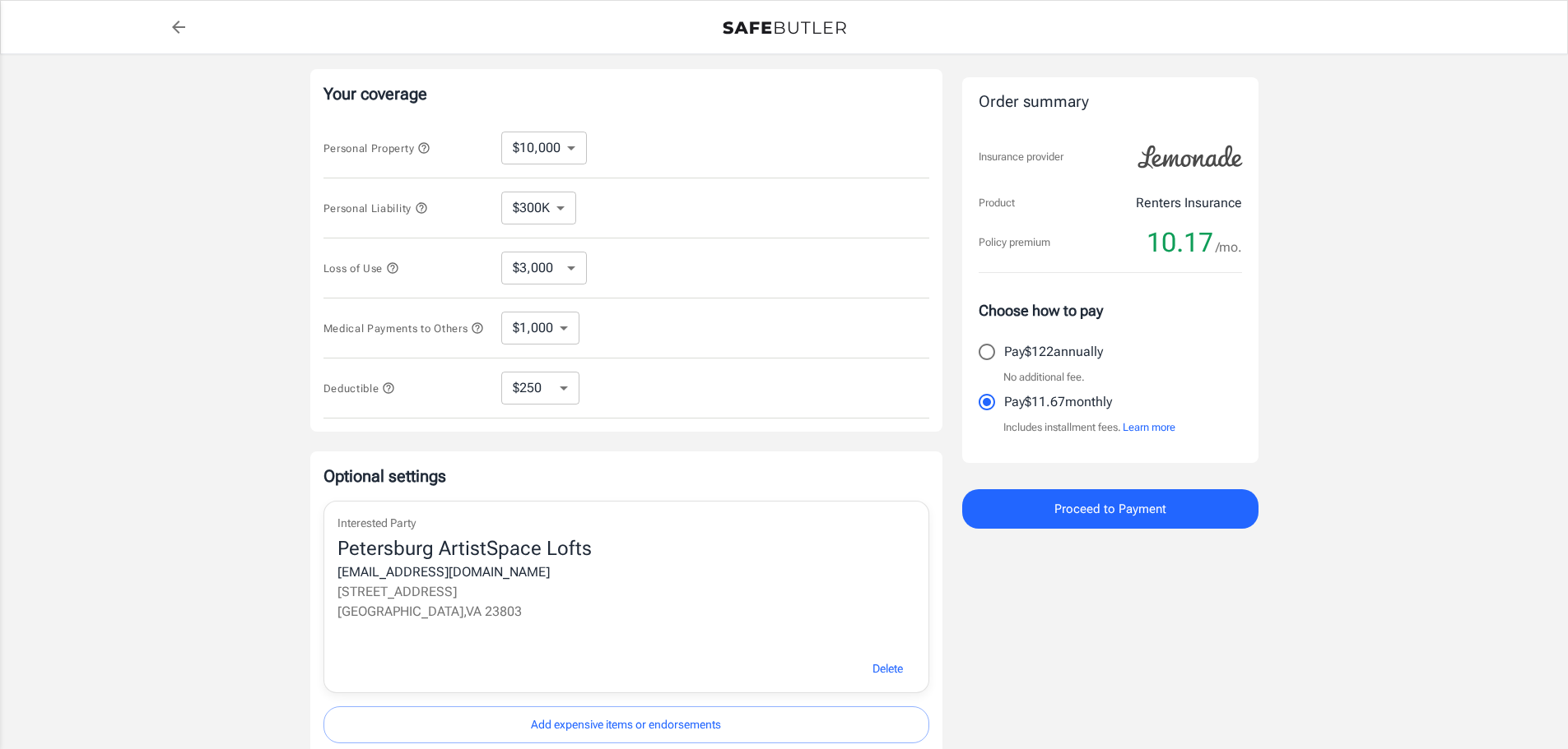
scroll to position [293, 0]
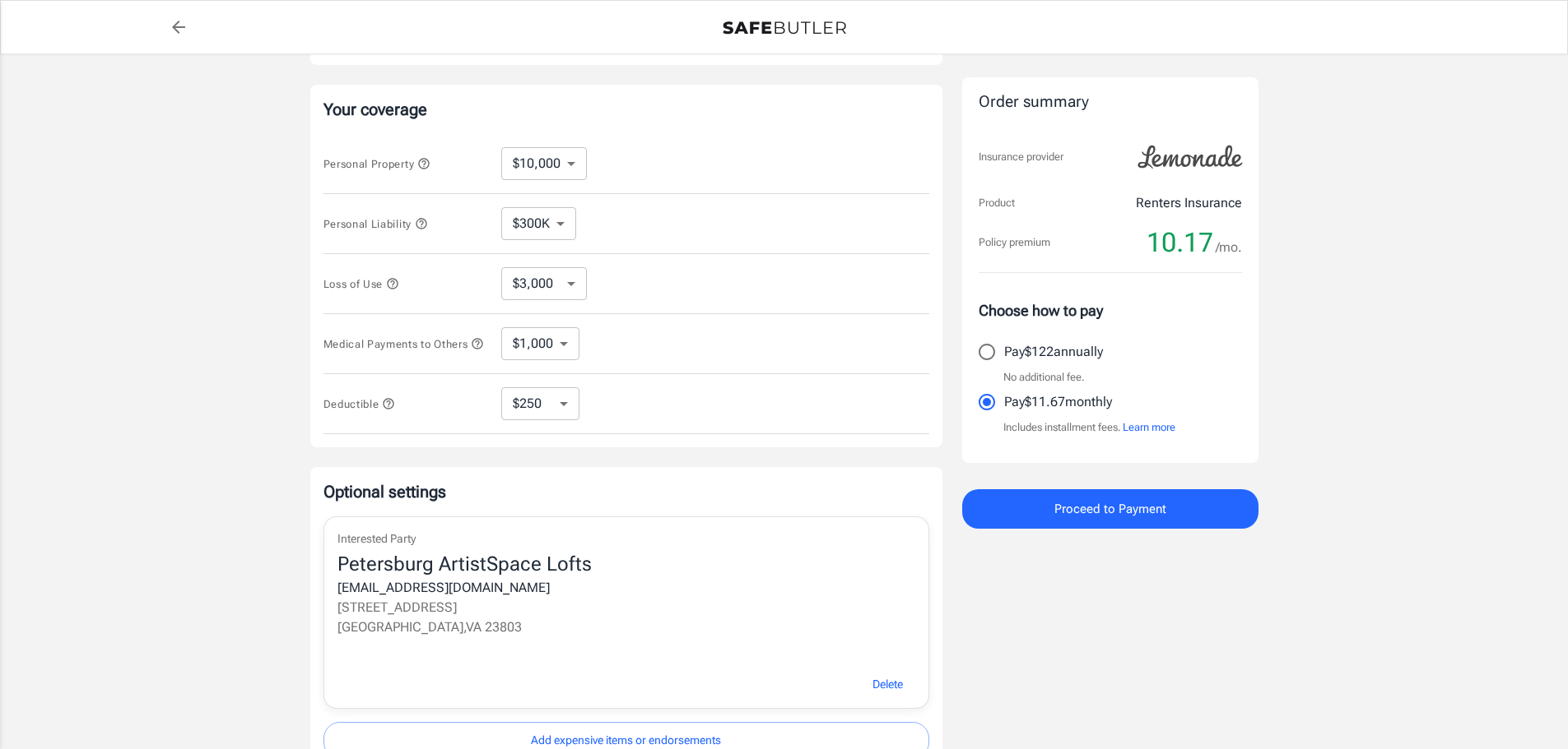
click at [1050, 498] on button "Proceed to Payment" at bounding box center [1110, 508] width 296 height 39
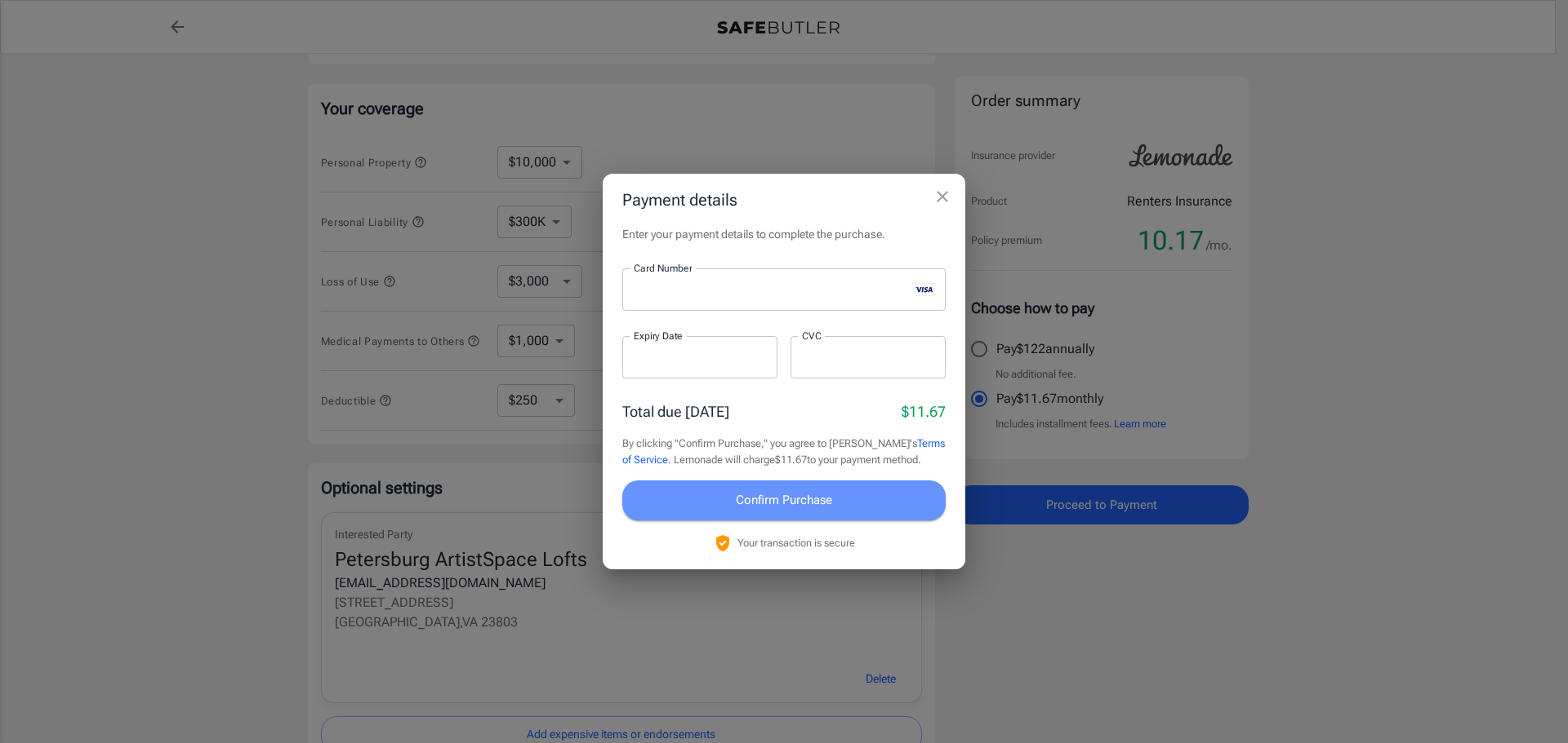
click at [791, 515] on button "Confirm Purchase" at bounding box center [783, 500] width 323 height 39
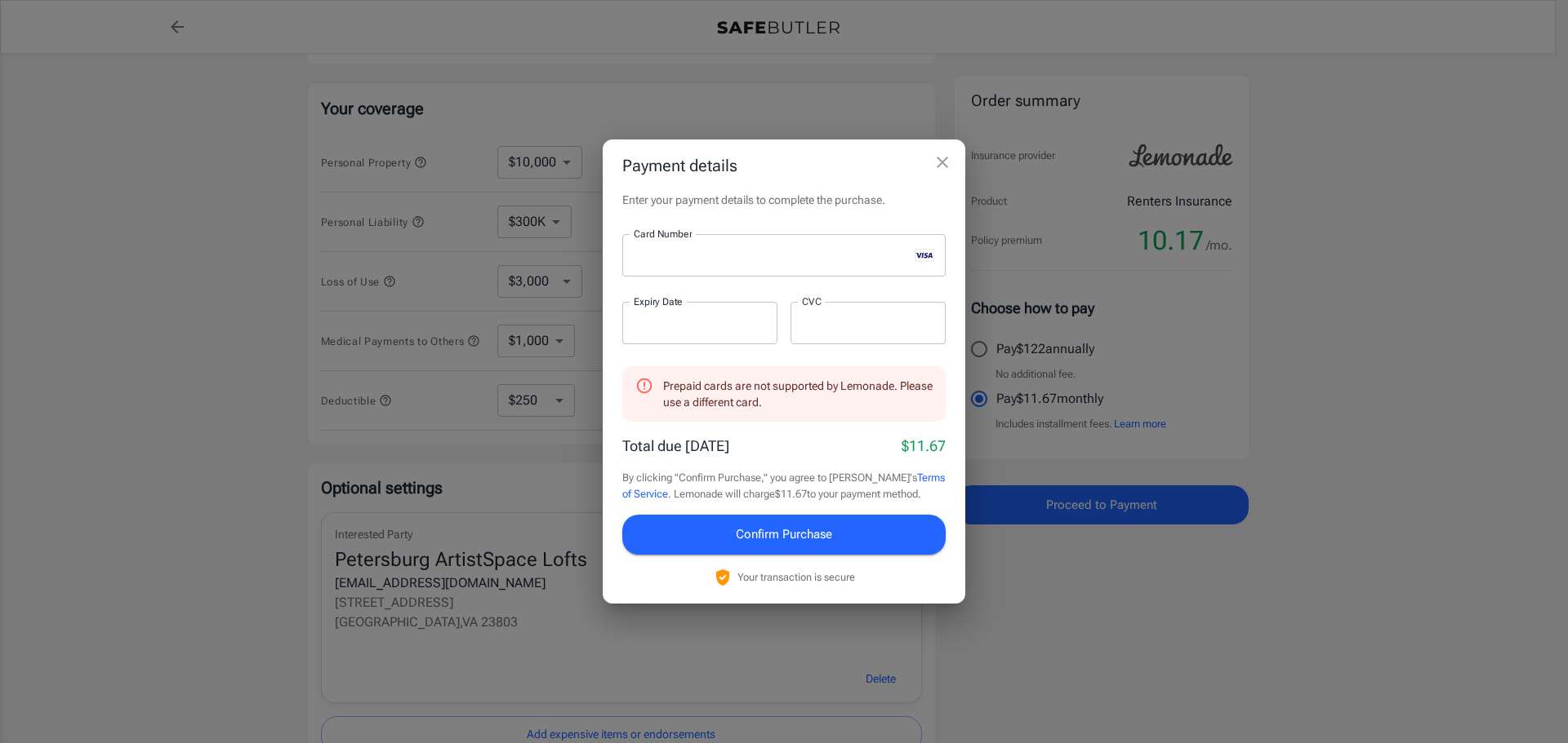
click at [863, 543] on button "Confirm Purchase" at bounding box center [783, 534] width 323 height 39
drag, startPoint x: 762, startPoint y: 264, endPoint x: 194, endPoint y: 236, distance: 568.7
click at [194, 236] on div "Payment details Enter your payment details to complete the purchase. Card Numbe…" at bounding box center [784, 371] width 1568 height 743
click at [872, 336] on div at bounding box center [868, 322] width 155 height 42
click at [870, 336] on div at bounding box center [868, 322] width 155 height 42
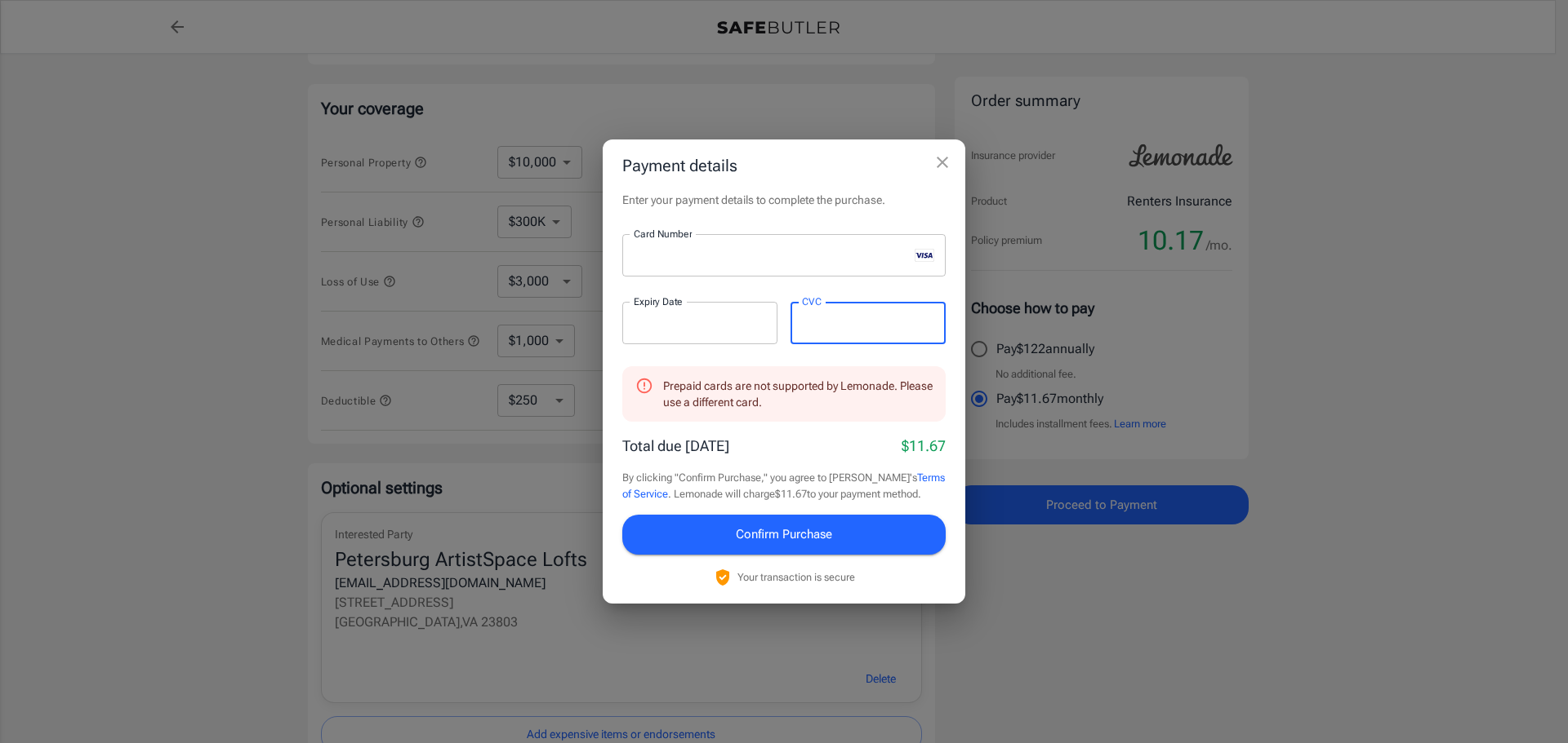
click at [870, 374] on div "Prepaid cards are not supported by Lemonade. Please use a different card." at bounding box center [798, 393] width 270 height 45
click at [835, 550] on button "Confirm Purchase" at bounding box center [783, 534] width 323 height 39
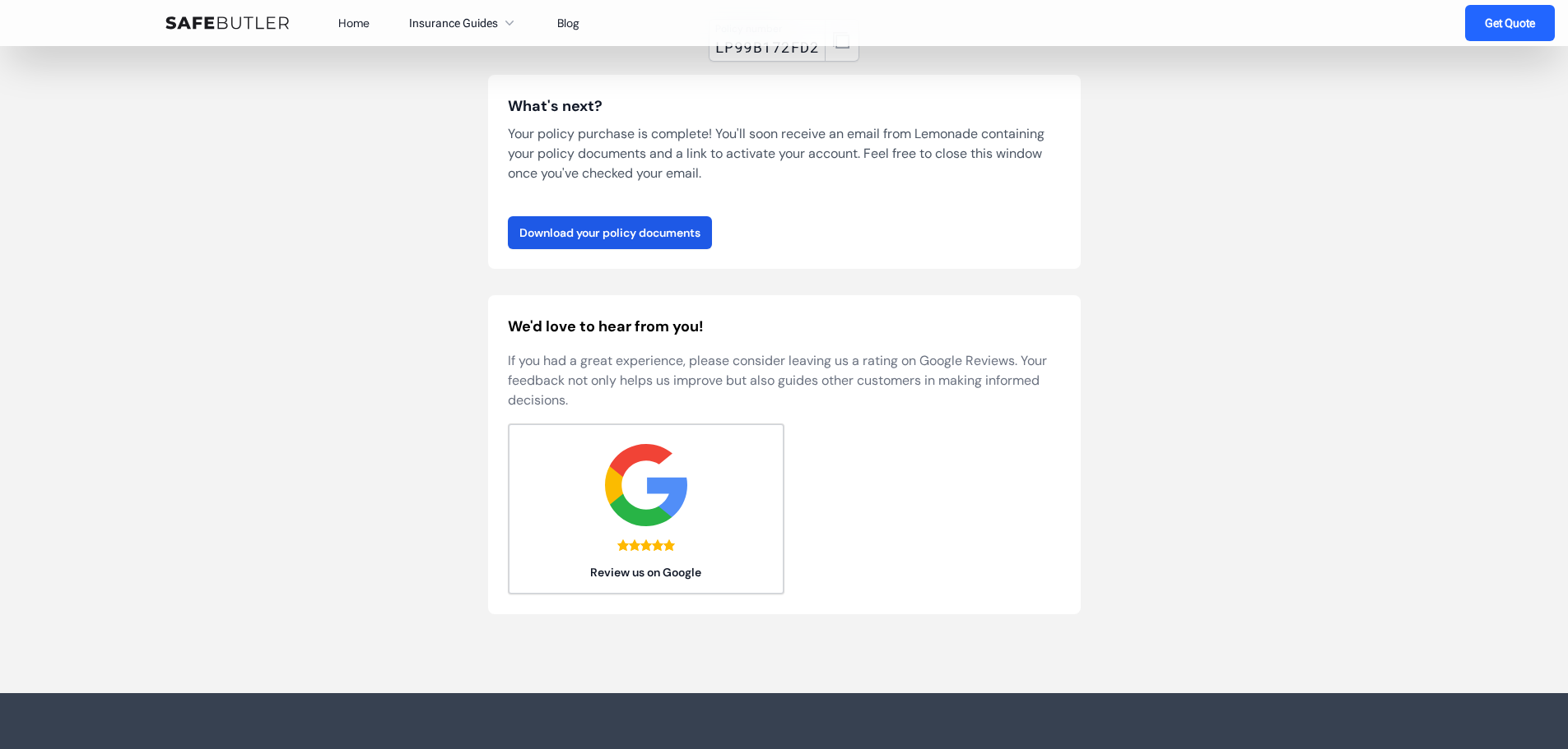
scroll to position [247, 0]
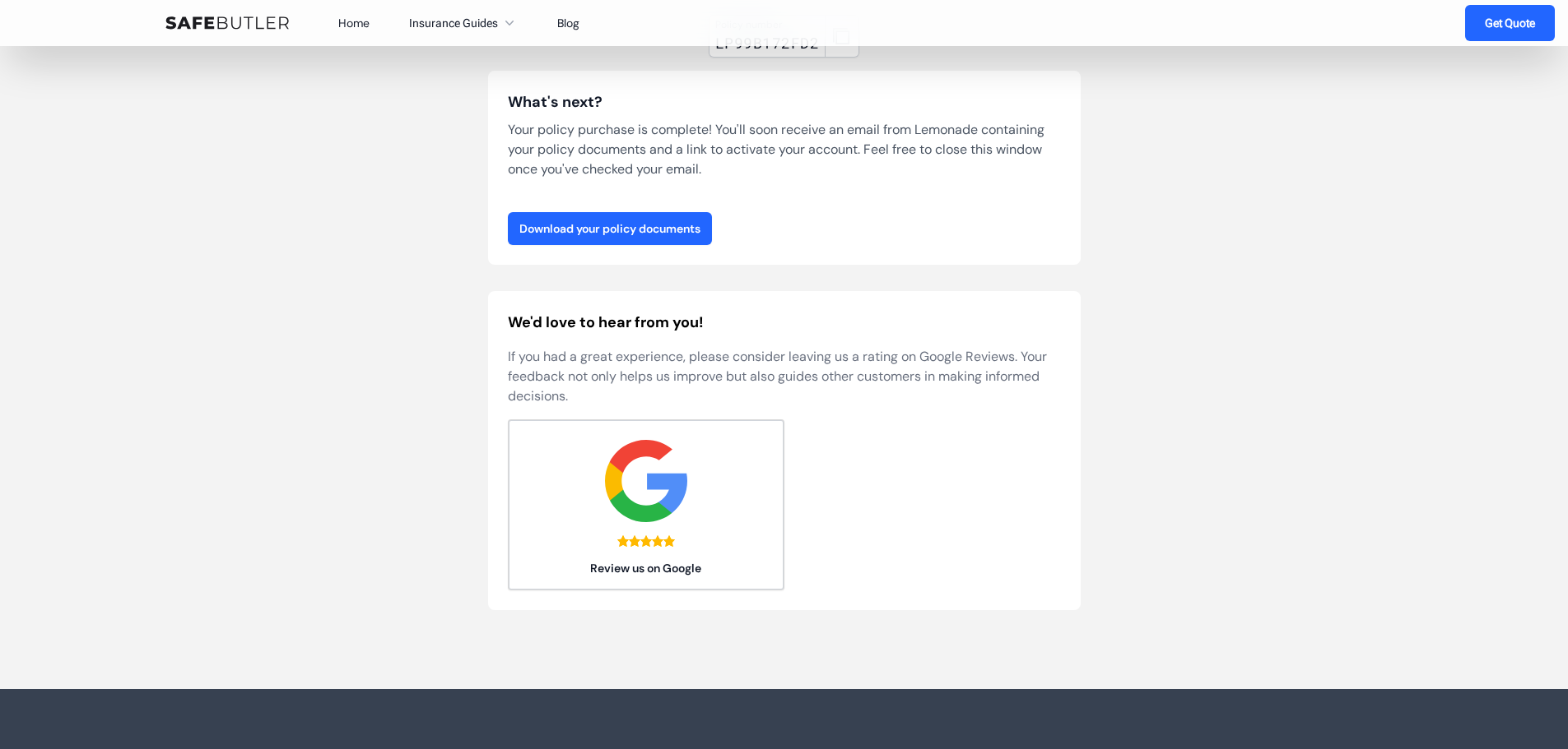
click at [657, 238] on link "Download your policy documents" at bounding box center [609, 228] width 204 height 32
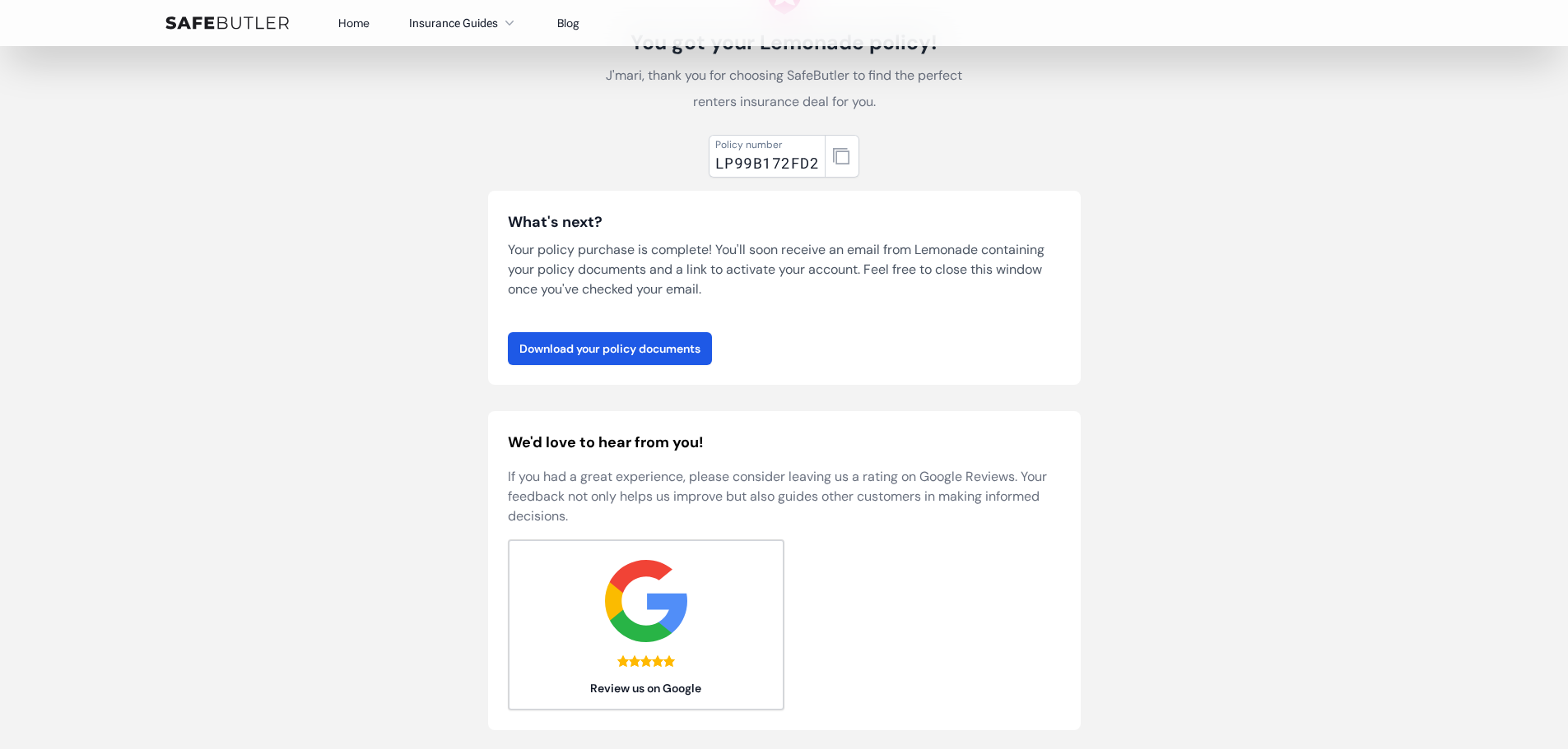
scroll to position [0, 0]
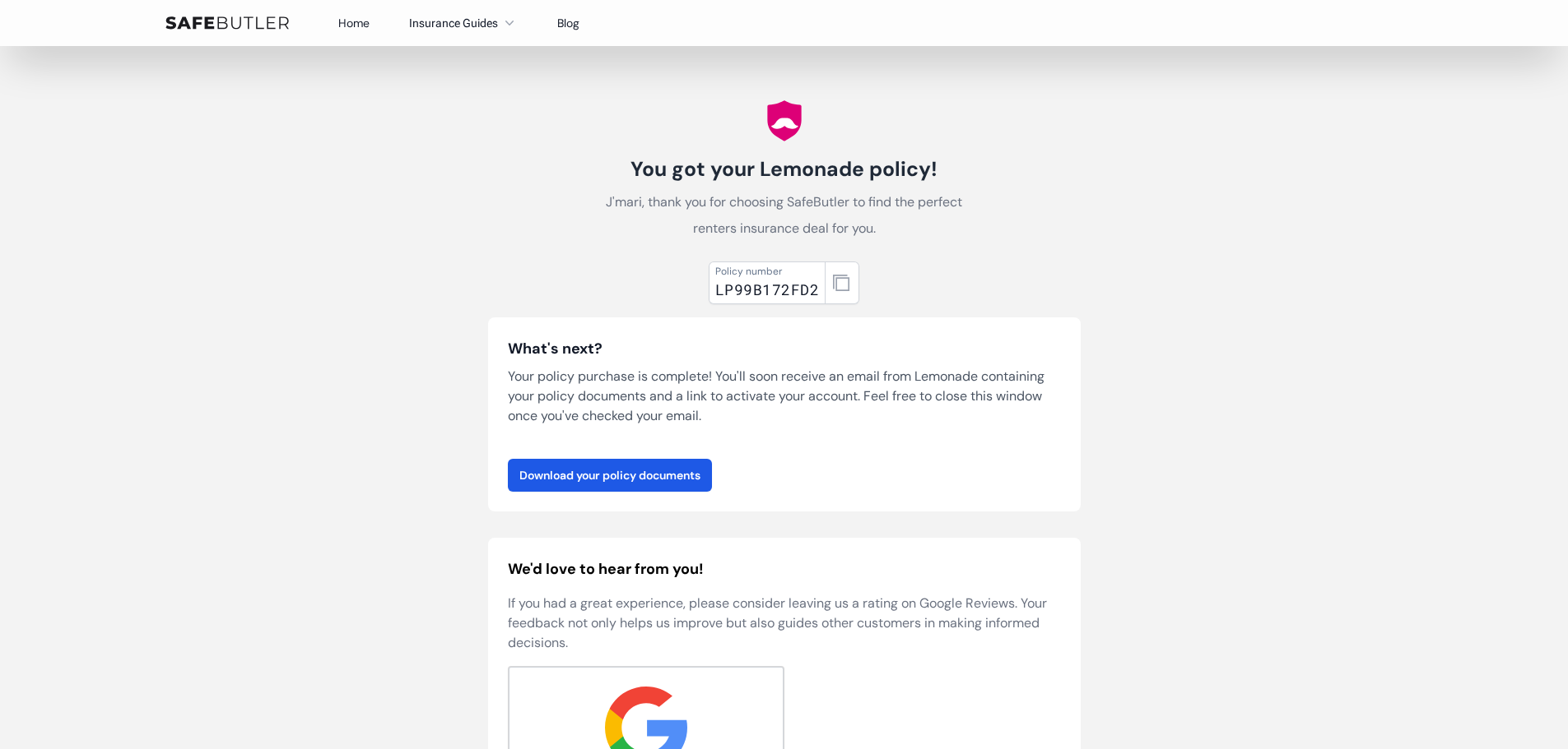
click at [373, 19] on div "Home Insurance Guides Renters Insurance Auto Insurance Life Insurance Homeowner…" at bounding box center [458, 23] width 241 height 20
click at [368, 22] on link "Home" at bounding box center [354, 23] width 32 height 15
